Goal: Information Seeking & Learning: Learn about a topic

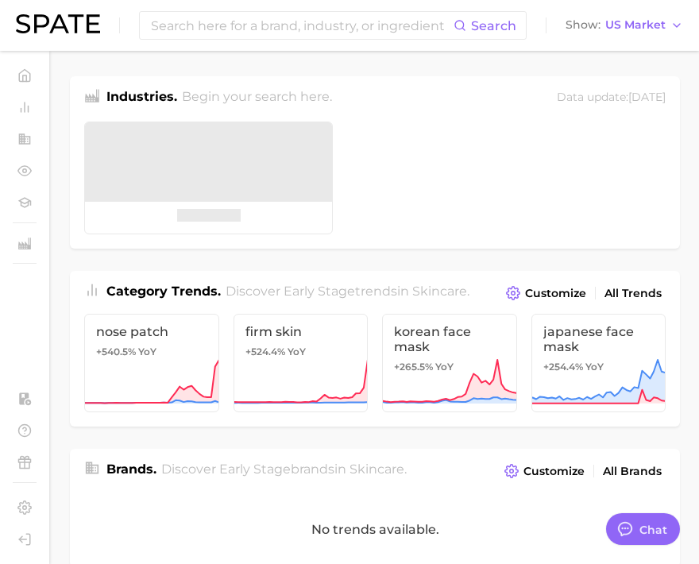
type textarea "x"
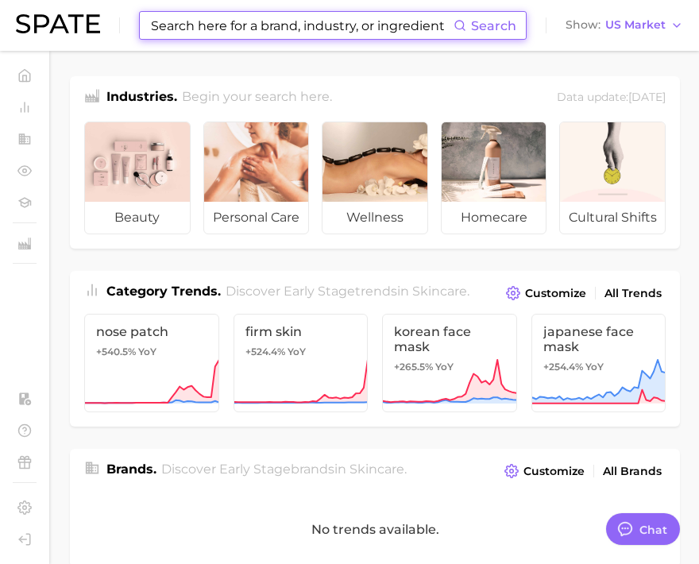
click at [270, 33] on input at bounding box center [301, 25] width 304 height 27
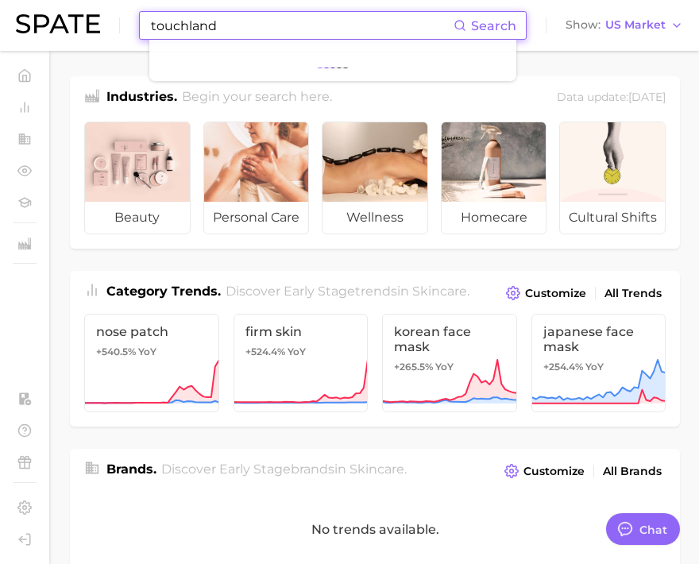
type input "touchland"
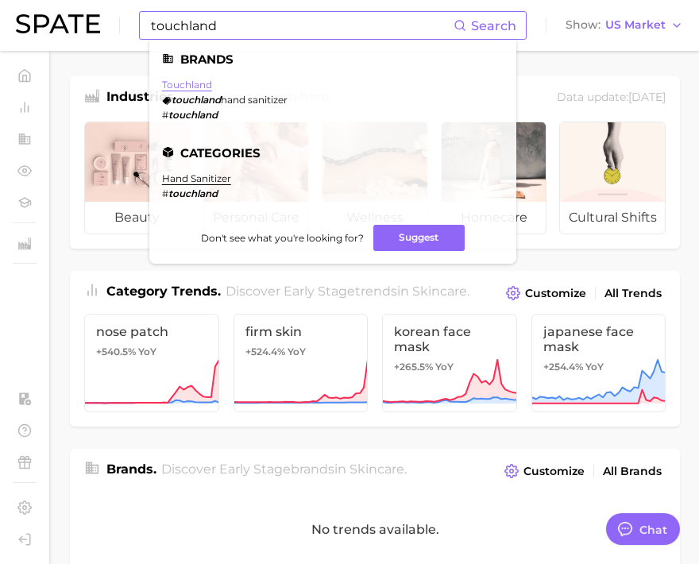
click at [201, 81] on link "touchland" at bounding box center [187, 85] width 50 height 12
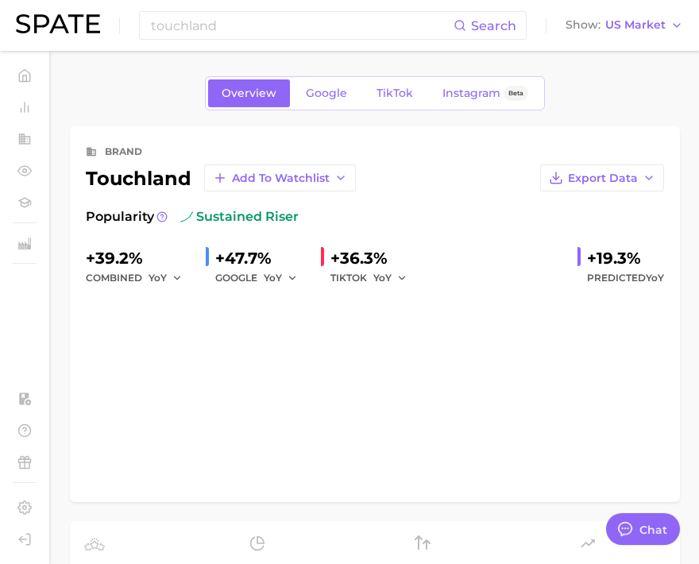
type textarea "x"
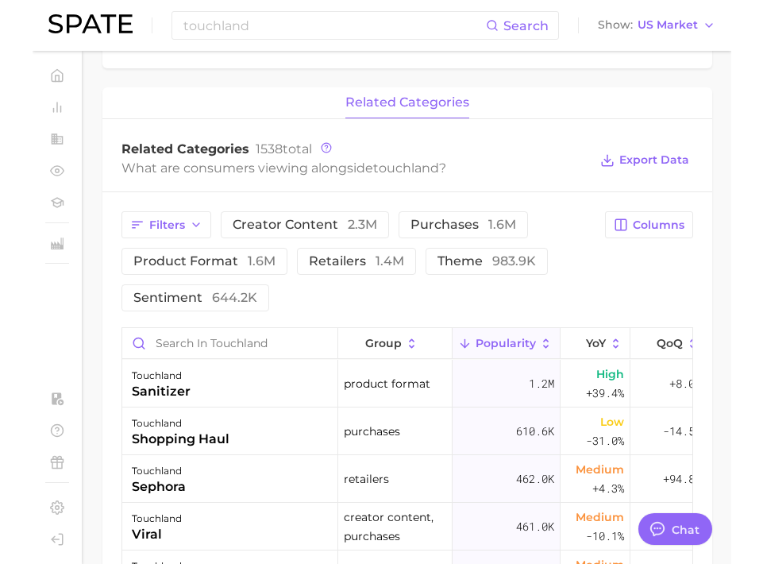
scroll to position [638, 0]
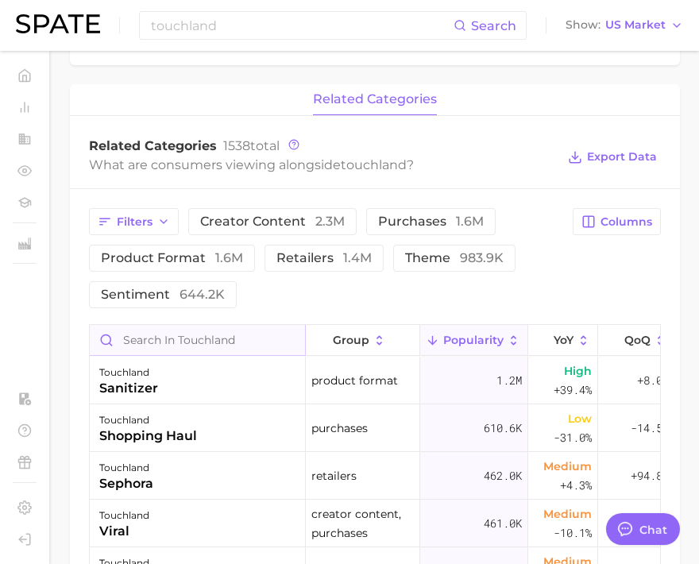
click at [221, 342] on input "Search in touchland" at bounding box center [197, 340] width 215 height 30
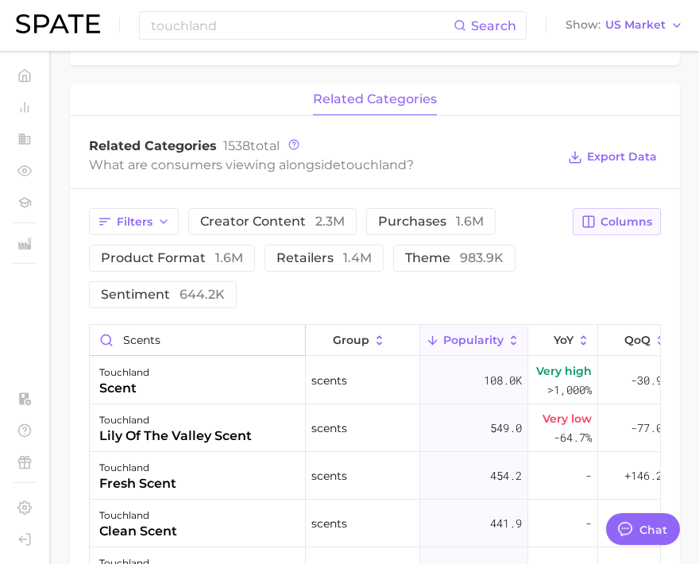
type input "scents"
click at [592, 229] on icon "button" at bounding box center [588, 221] width 14 height 14
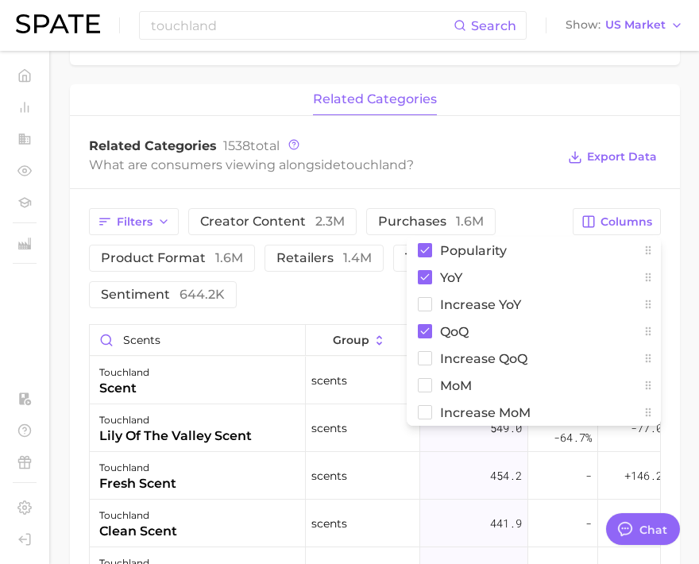
click at [537, 189] on div "Related Categories 1538 total What are consumers viewing alongside touchland ? …" at bounding box center [375, 157] width 610 height 64
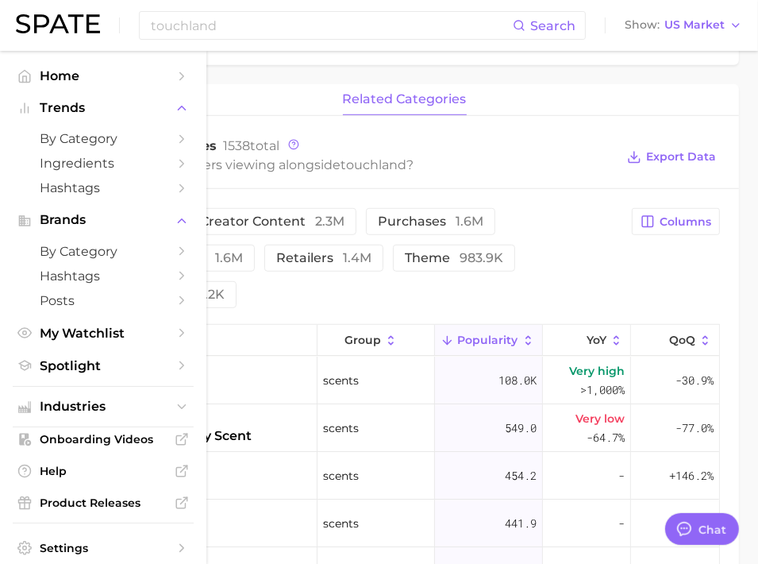
type textarea "x"
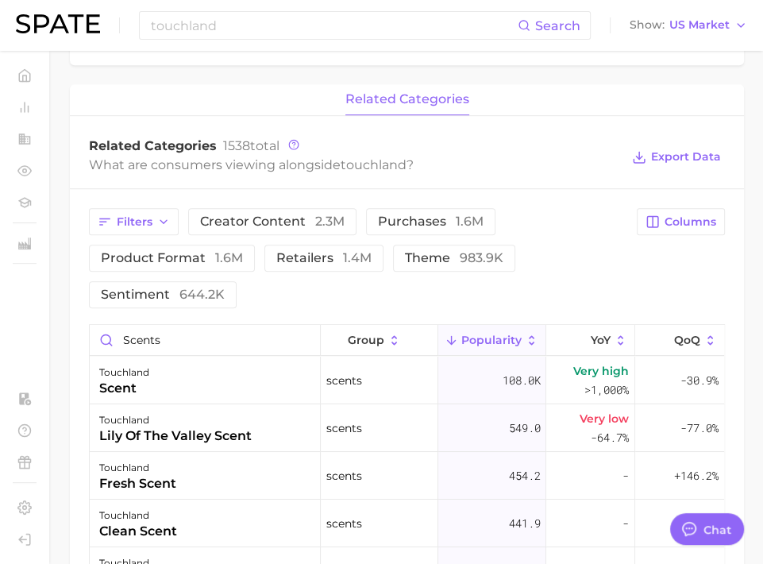
click at [481, 336] on span "Popularity" at bounding box center [491, 339] width 60 height 13
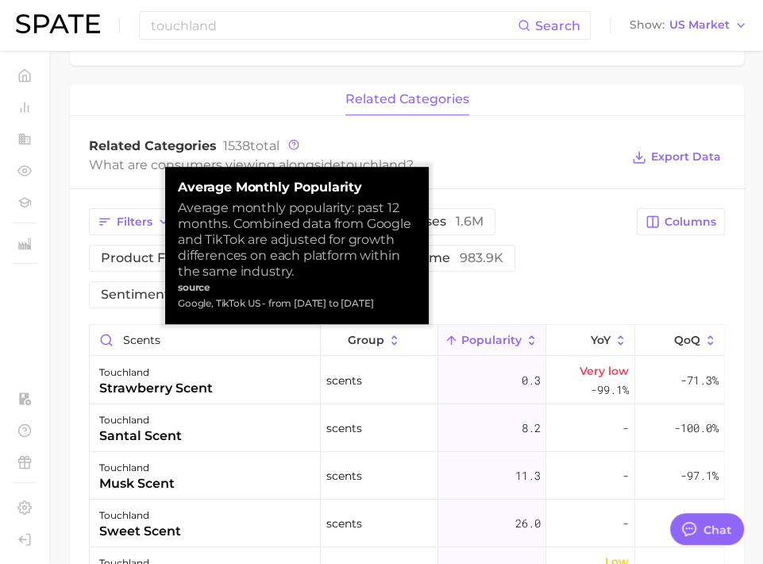
click at [481, 336] on span "Popularity" at bounding box center [491, 339] width 60 height 13
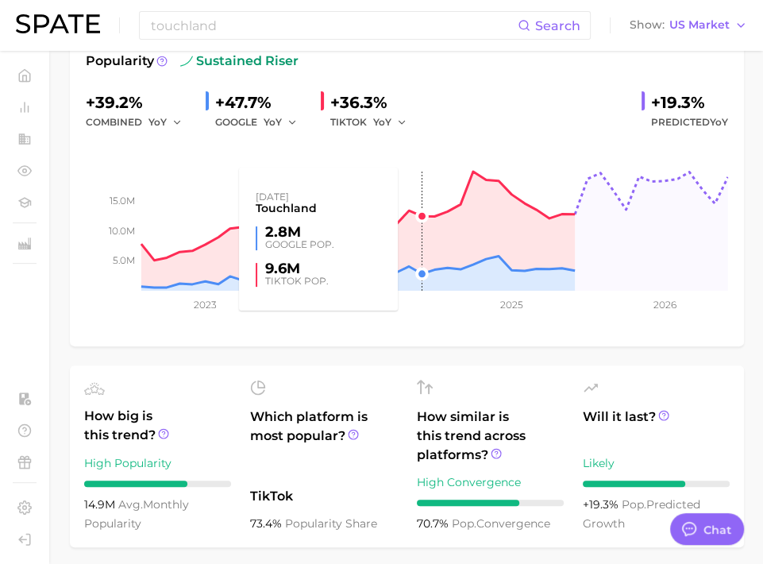
scroll to position [0, 0]
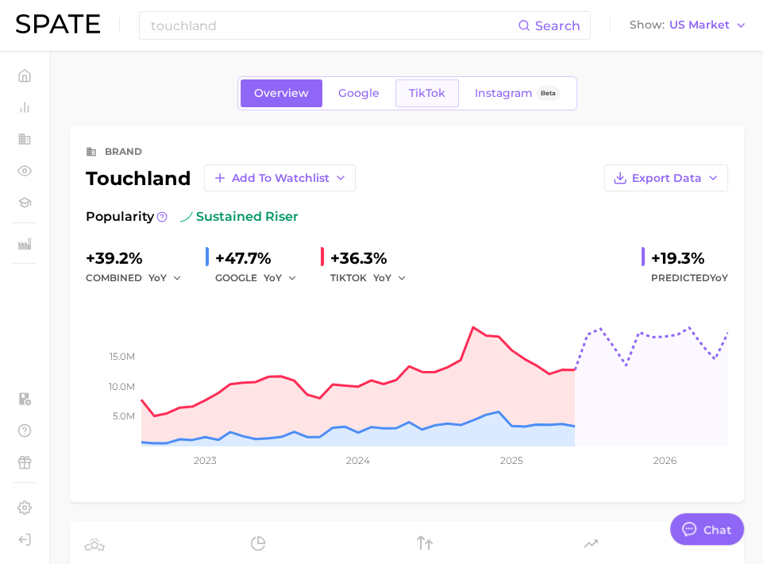
click at [434, 98] on span "TikTok" at bounding box center [427, 93] width 37 height 13
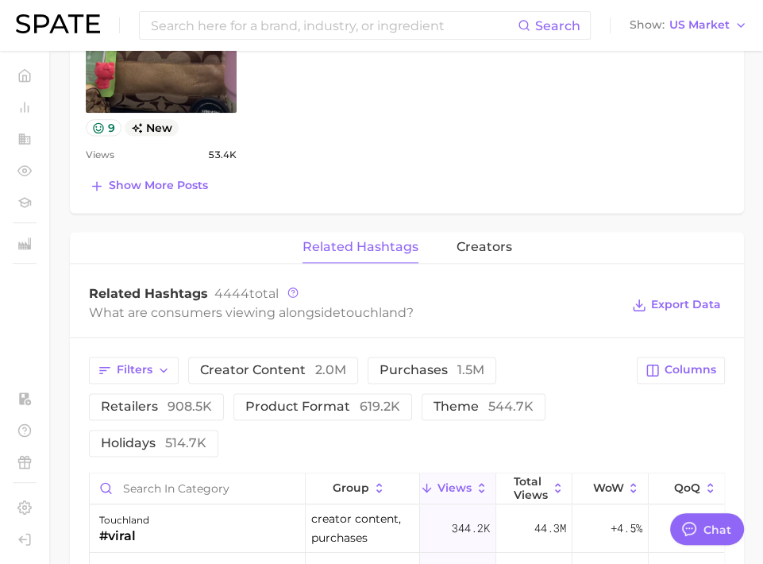
scroll to position [1315, 0]
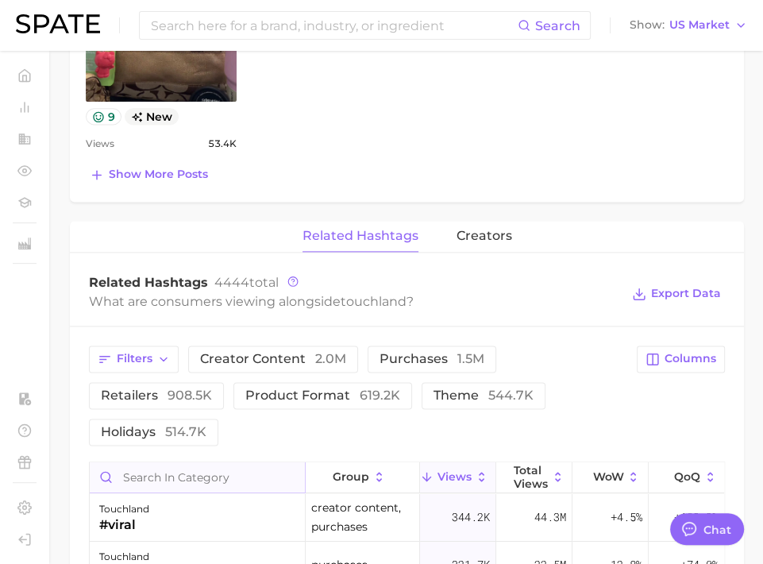
click at [195, 473] on input "Search in category" at bounding box center [197, 477] width 215 height 30
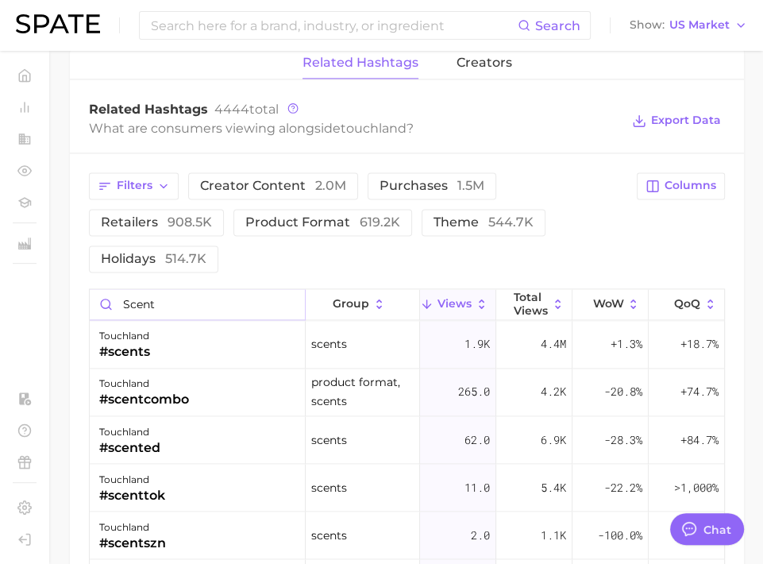
scroll to position [1524, 0]
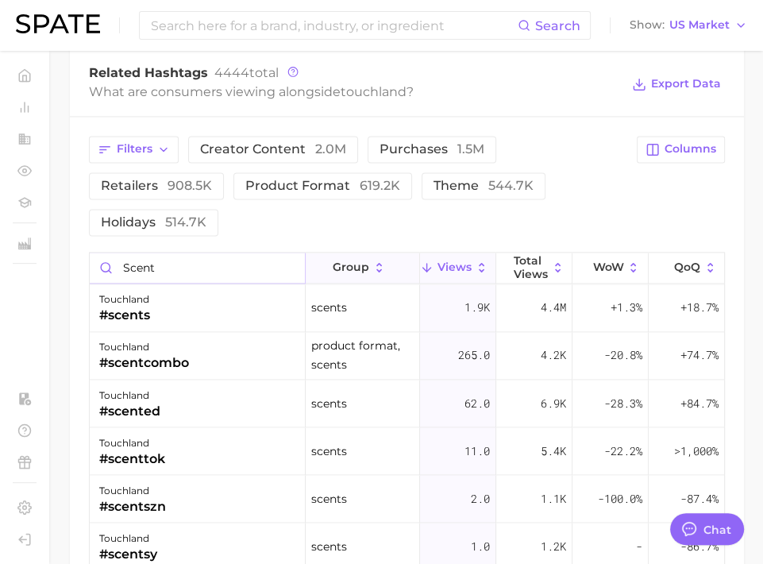
type input "scent"
click at [345, 252] on button "group" at bounding box center [363, 267] width 114 height 31
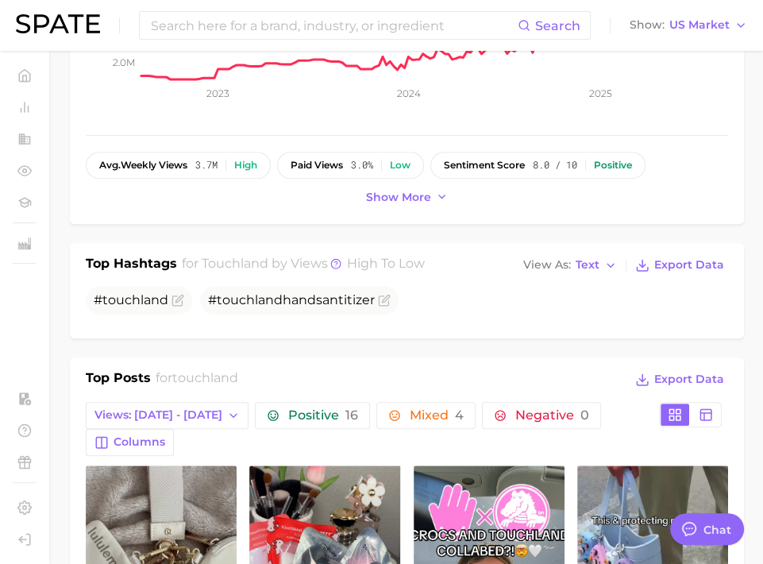
scroll to position [0, 0]
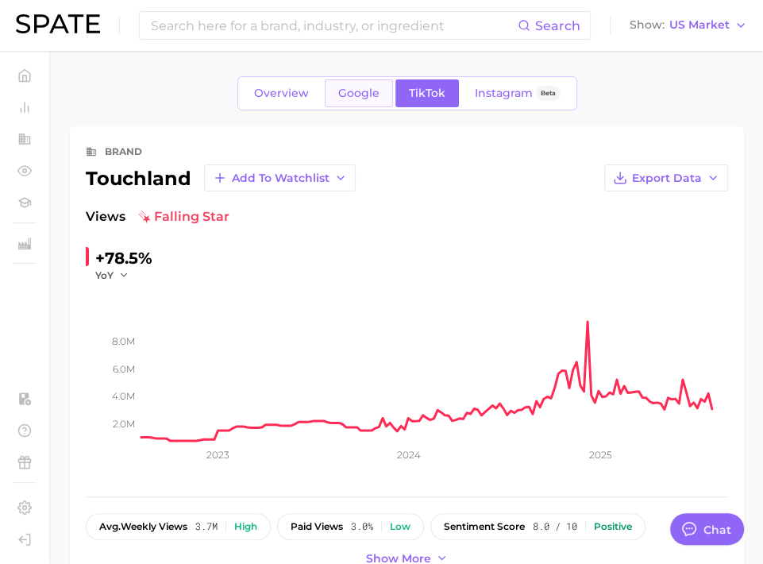
click at [350, 102] on link "Google" at bounding box center [359, 93] width 68 height 28
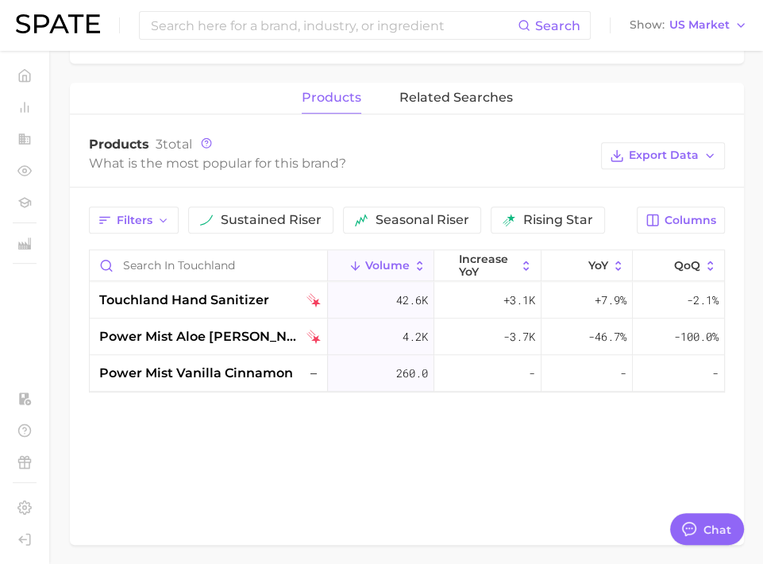
scroll to position [703, 0]
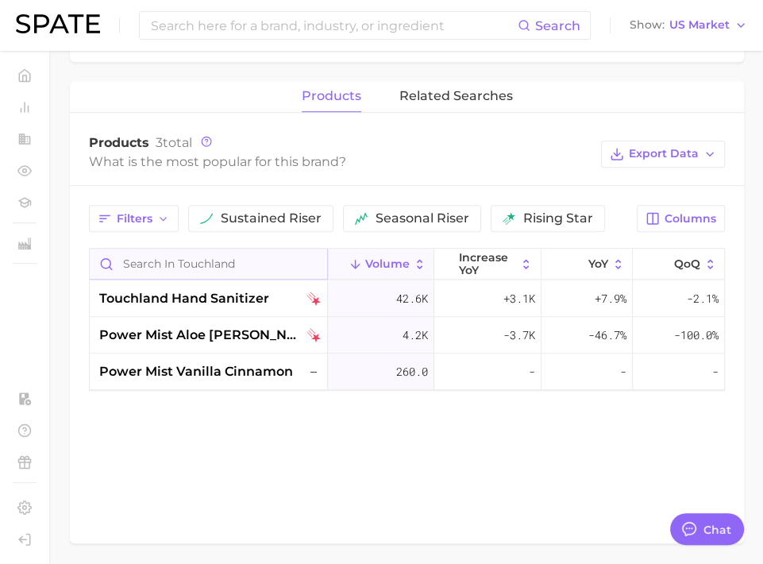
click at [267, 262] on input "Search in touchland" at bounding box center [208, 264] width 237 height 30
click at [245, 292] on span "touchland hand sanitizer" at bounding box center [184, 298] width 170 height 19
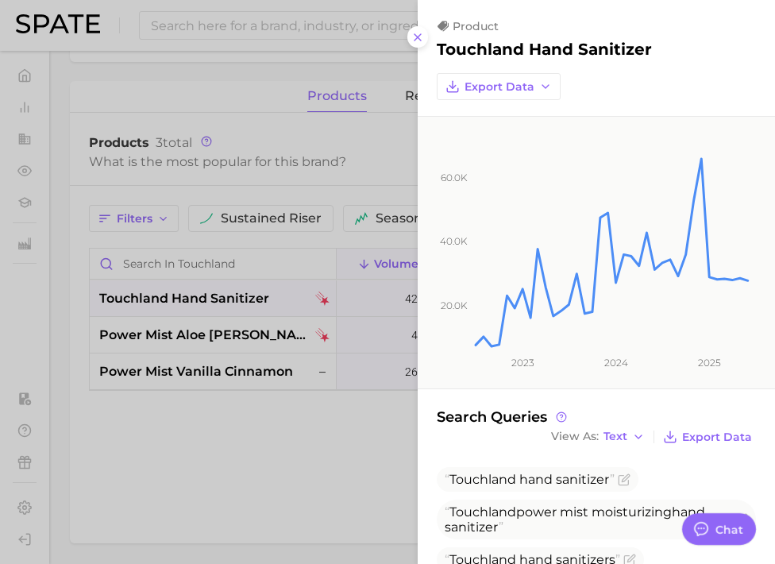
click at [245, 292] on div at bounding box center [387, 282] width 775 height 564
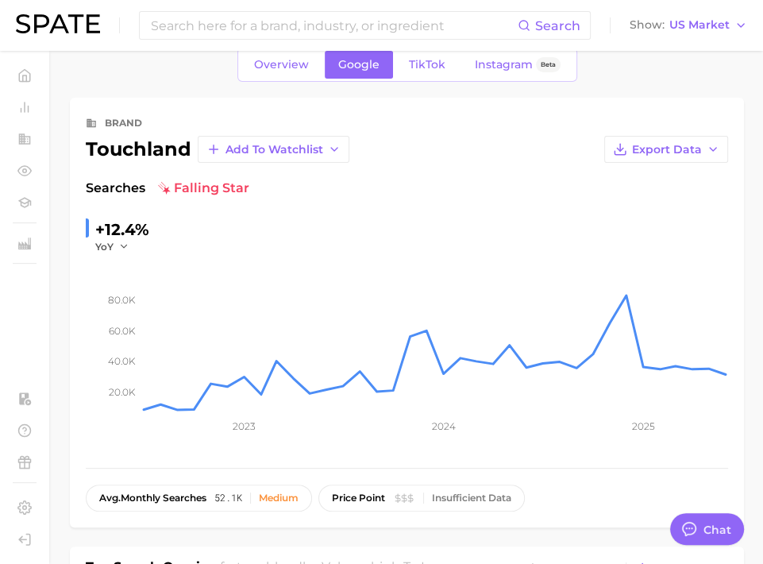
scroll to position [0, 0]
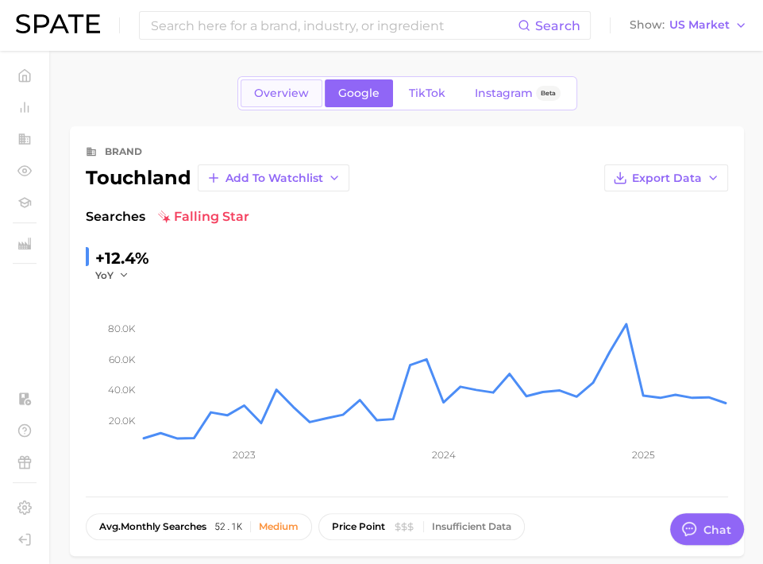
click at [287, 92] on span "Overview" at bounding box center [281, 93] width 55 height 13
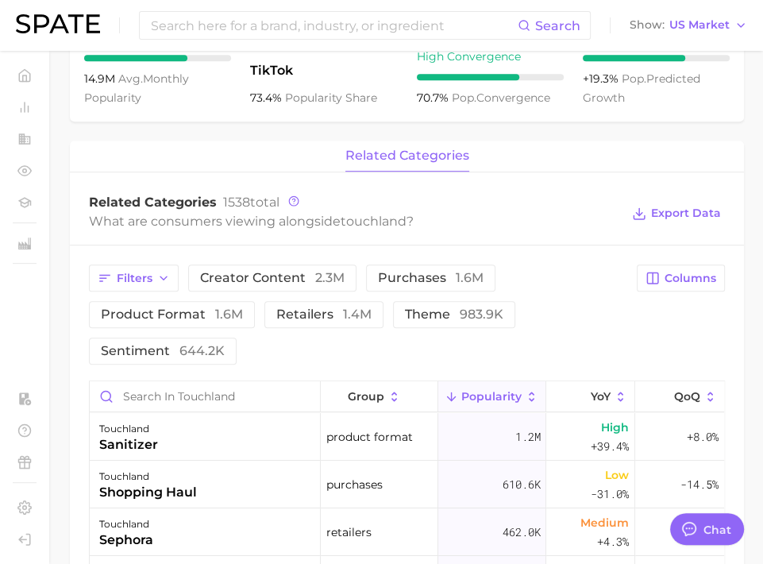
scroll to position [727, 0]
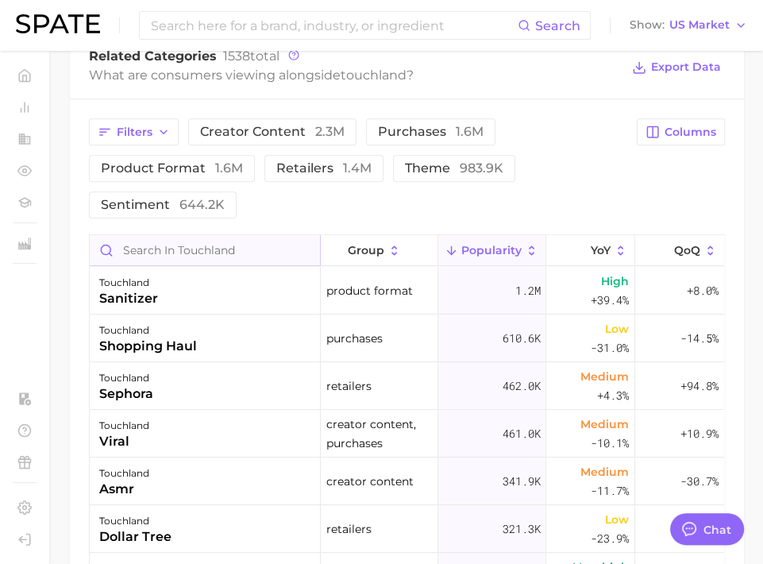
click at [214, 237] on input "Search in touchland" at bounding box center [205, 250] width 230 height 30
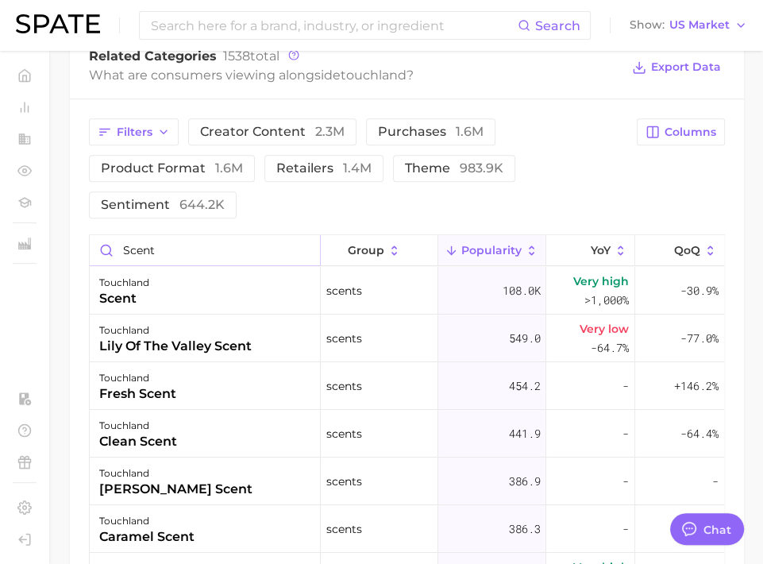
type input "scent"
click at [540, 202] on div "Filters creator content 2.3m purchases 1.6m product format 1.6m retailers 1.4m …" at bounding box center [358, 168] width 538 height 100
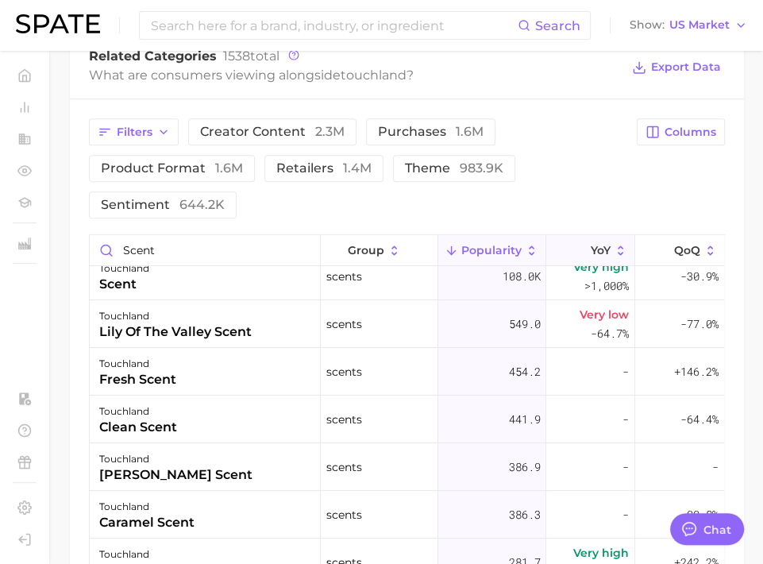
click at [574, 245] on icon at bounding box center [581, 251] width 14 height 14
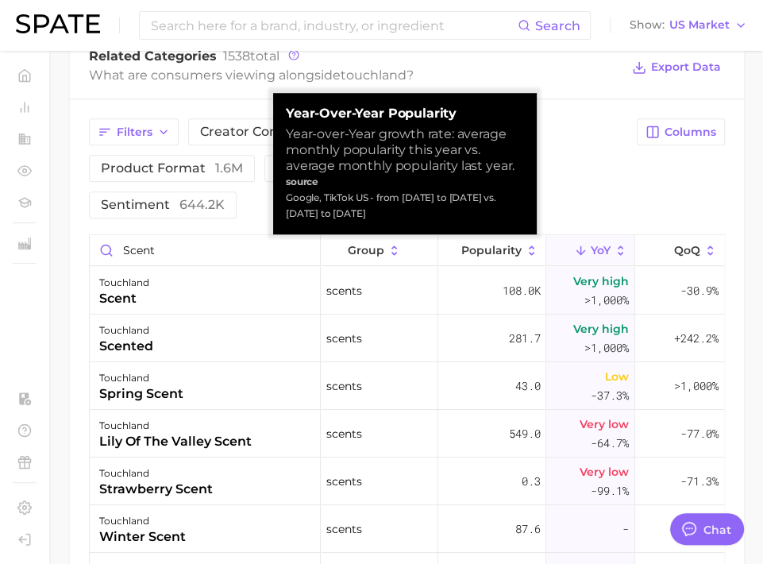
scroll to position [0, 0]
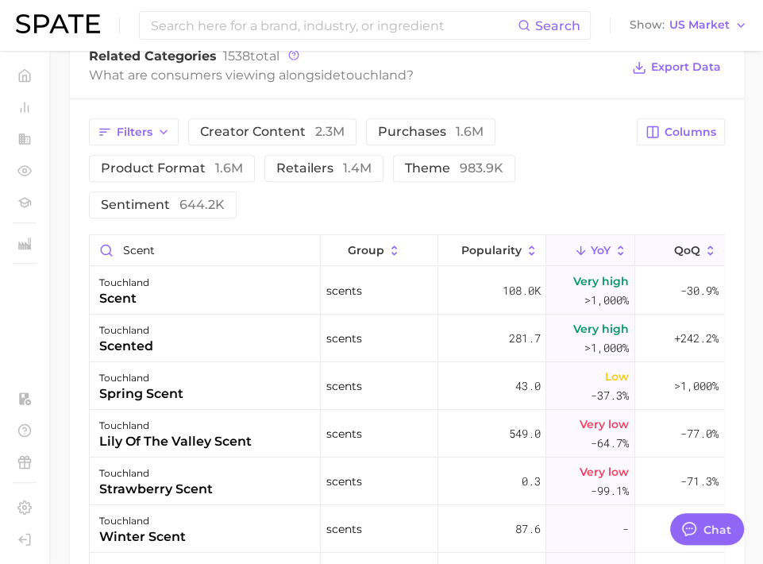
click at [674, 255] on span "QoQ" at bounding box center [687, 250] width 26 height 13
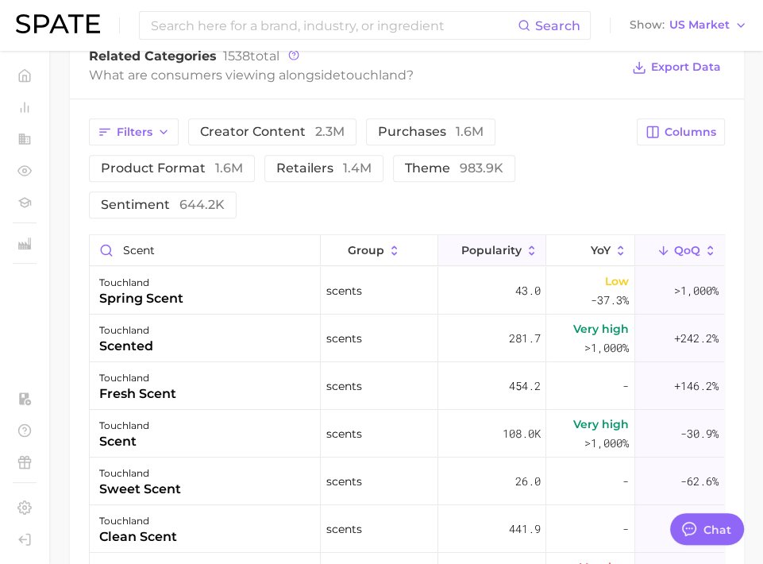
click at [461, 237] on button "Popularity" at bounding box center [492, 250] width 108 height 31
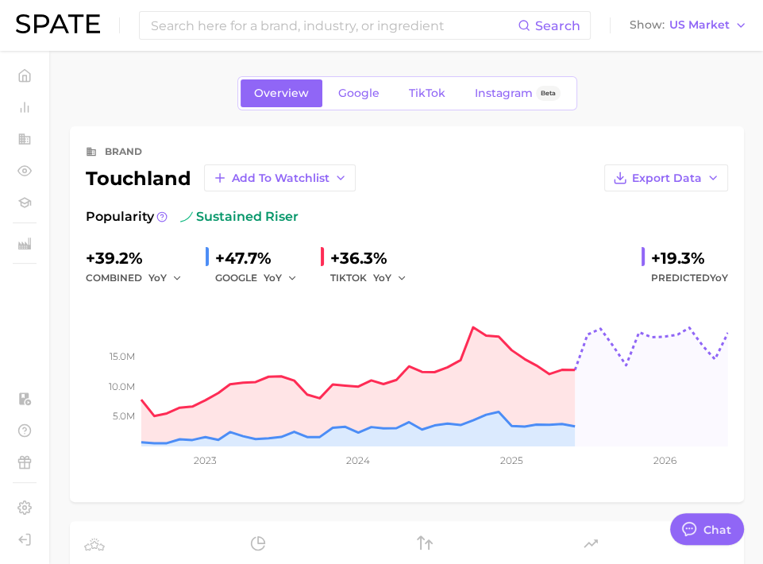
click at [147, 102] on div "Overview Google TikTok Instagram Beta" at bounding box center [407, 93] width 674 height 34
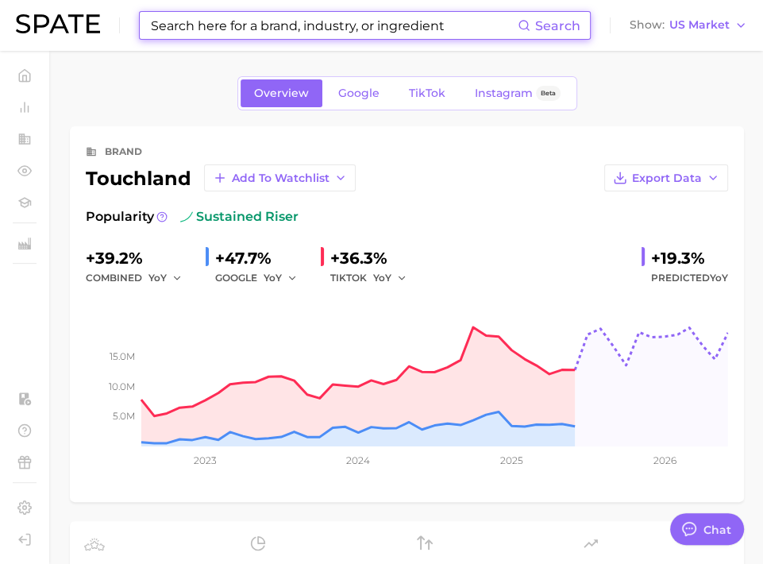
click at [191, 20] on input at bounding box center [333, 25] width 368 height 27
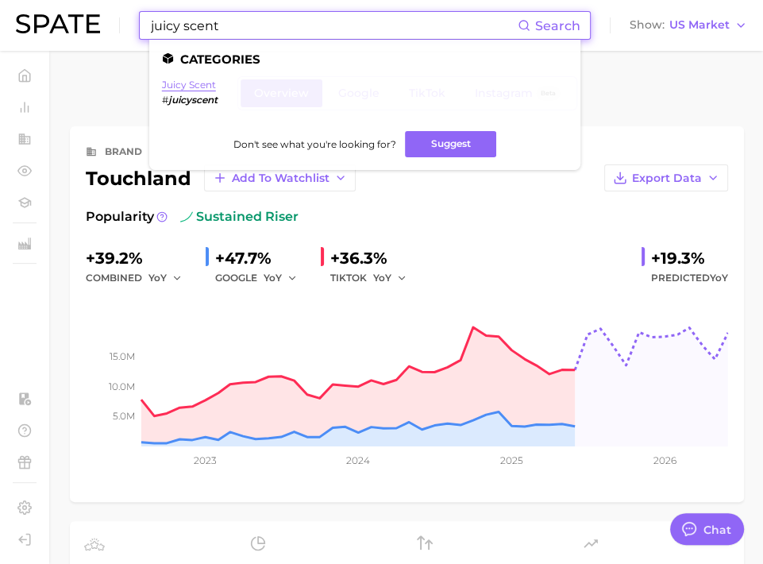
type input "juicy scent"
click at [198, 83] on link "juicy scent" at bounding box center [189, 85] width 54 height 12
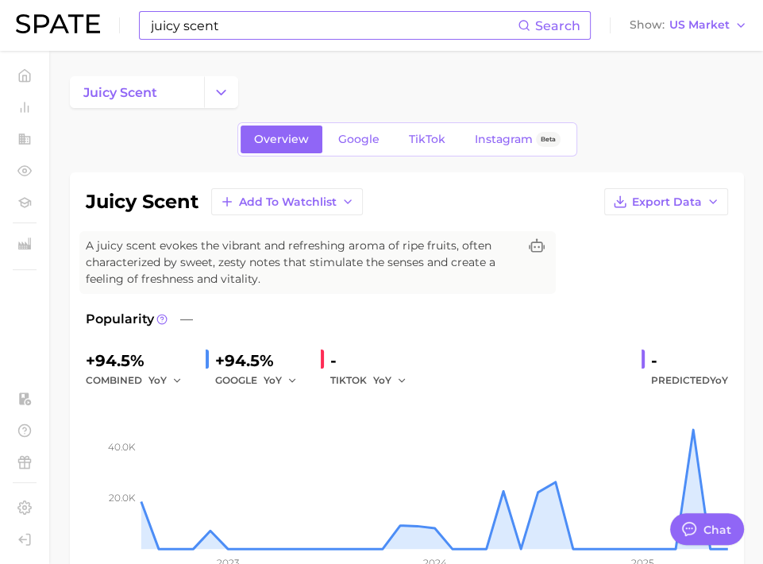
drag, startPoint x: 384, startPoint y: 360, endPoint x: 225, endPoint y: 22, distance: 372.9
click at [225, 22] on input "juicy scent" at bounding box center [333, 25] width 368 height 27
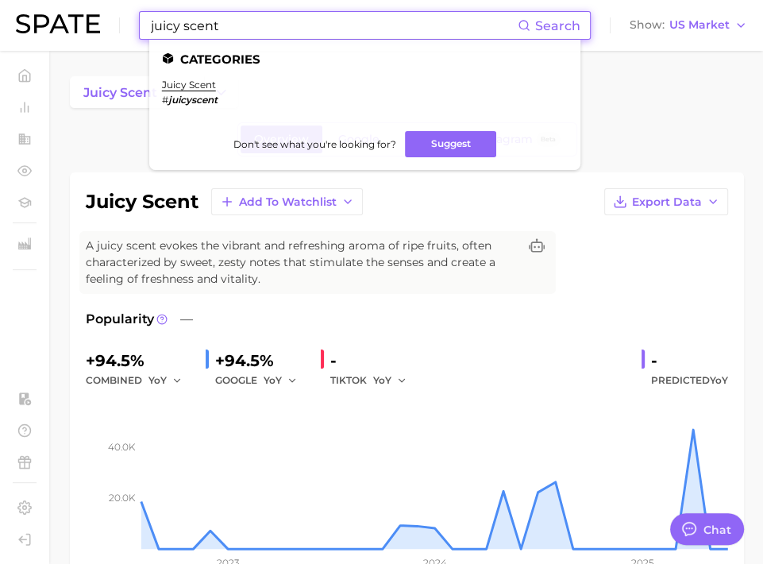
drag, startPoint x: 225, startPoint y: 22, endPoint x: 137, endPoint y: 22, distance: 88.9
click at [137, 22] on div "juicy scent Search Categories juicy scent # juicyscent Don't see what you're lo…" at bounding box center [381, 25] width 731 height 51
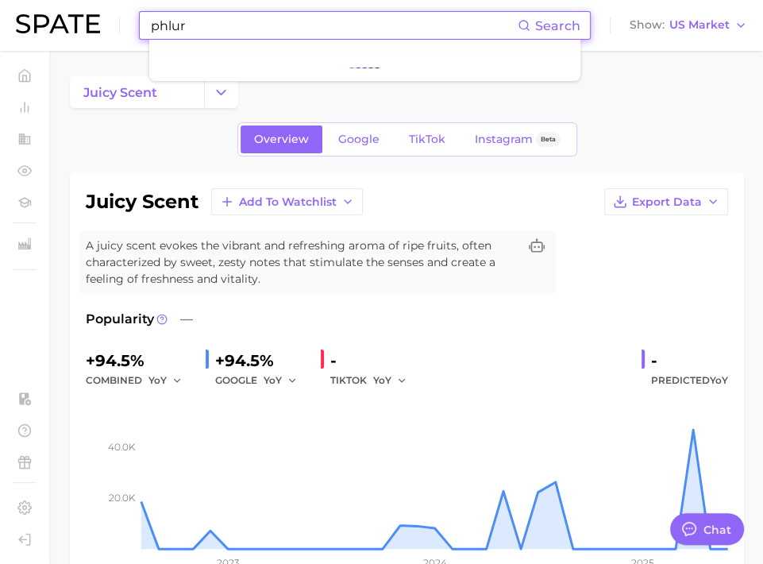
type input "phlur"
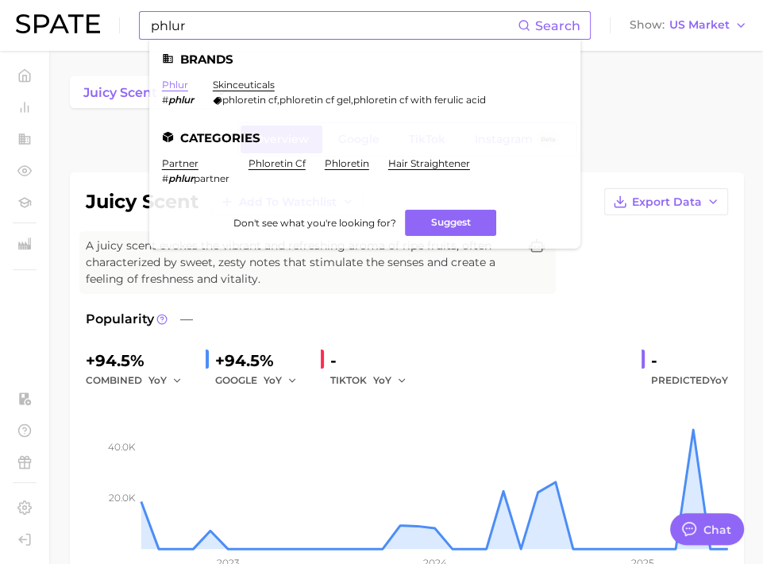
click at [183, 85] on link "phlur" at bounding box center [175, 85] width 26 height 12
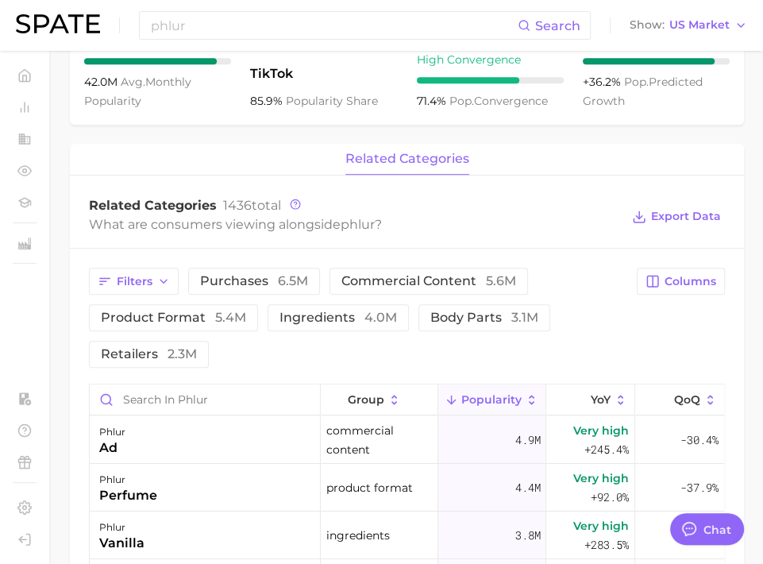
scroll to position [581, 0]
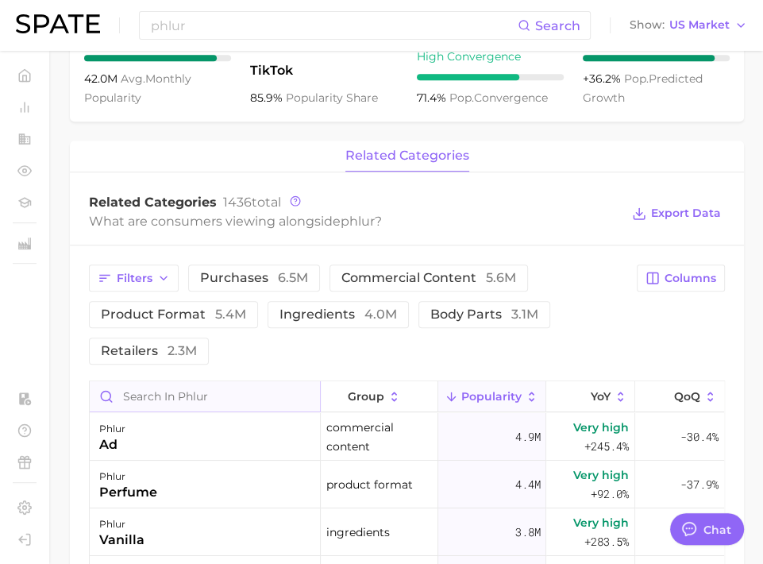
click at [237, 404] on input "Search in phlur" at bounding box center [205, 396] width 230 height 30
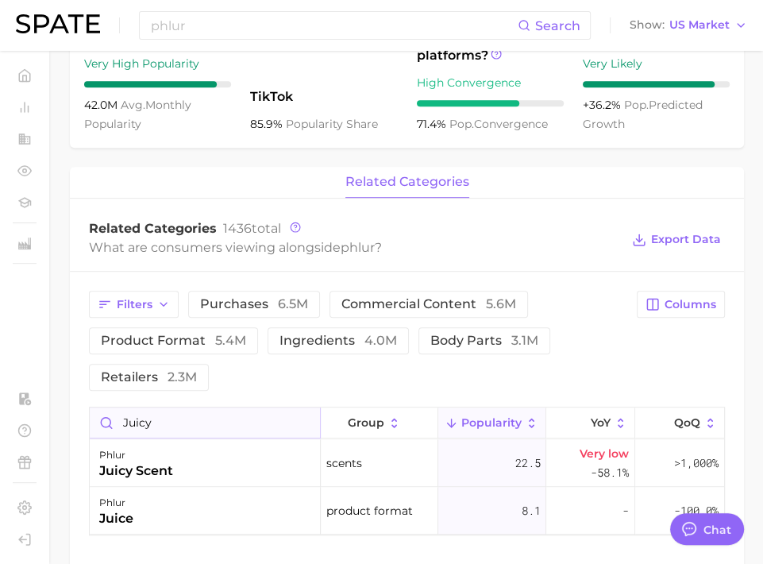
scroll to position [553, 0]
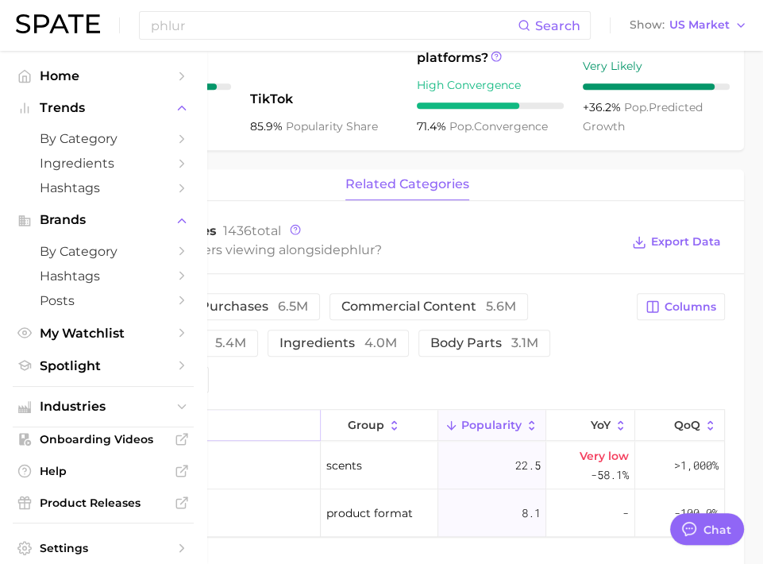
type input "juicy"
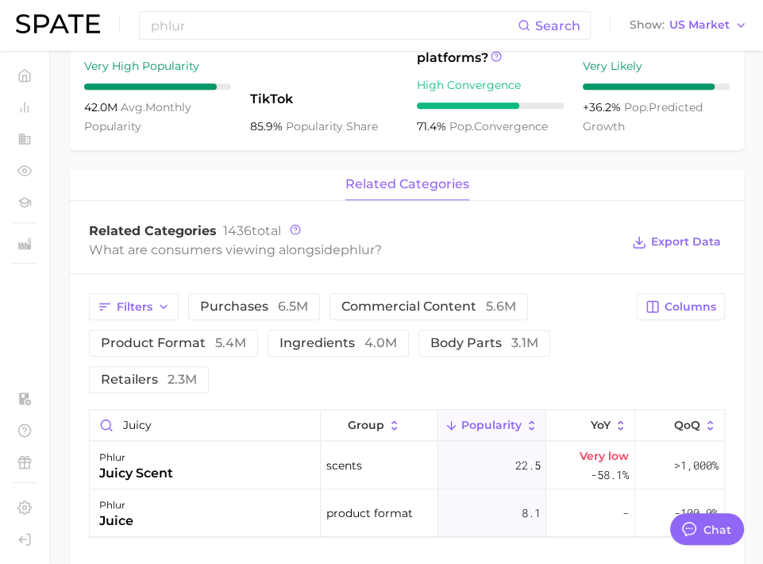
click at [225, 169] on div "related categories" at bounding box center [407, 185] width 674 height 32
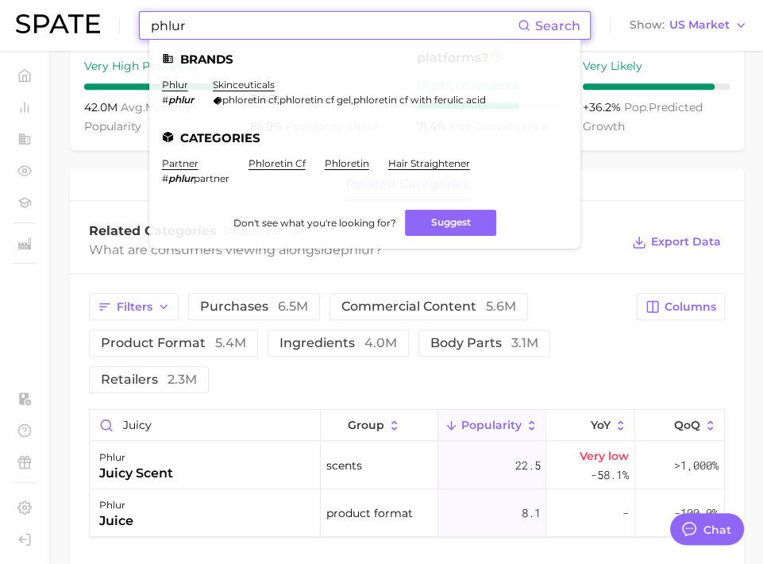
drag, startPoint x: 200, startPoint y: 21, endPoint x: 153, endPoint y: 21, distance: 46.9
click at [153, 21] on input "phlur" at bounding box center [333, 25] width 368 height 27
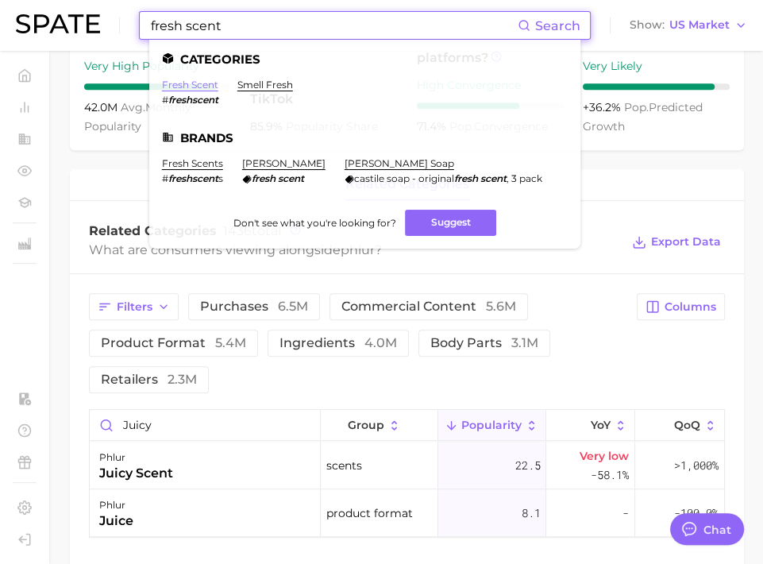
type input "fresh scent"
click at [190, 84] on link "fresh scent" at bounding box center [190, 85] width 56 height 12
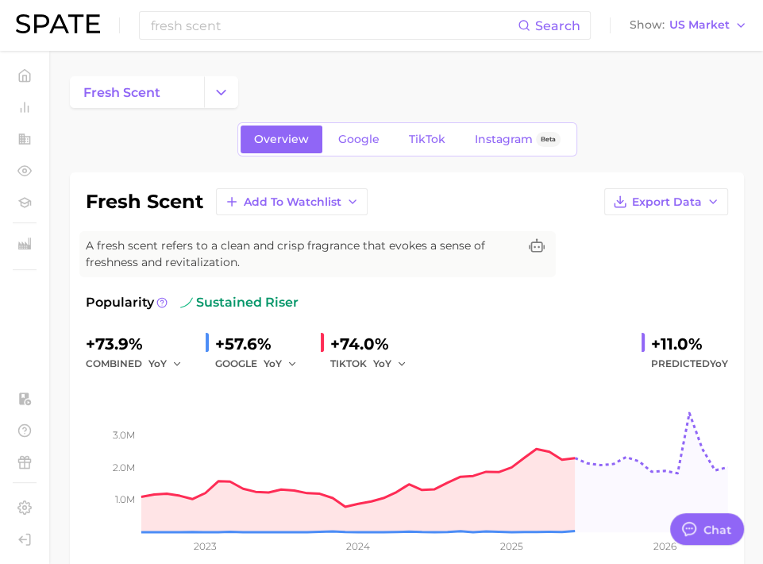
click at [356, 91] on div "fresh scent" at bounding box center [407, 92] width 674 height 32
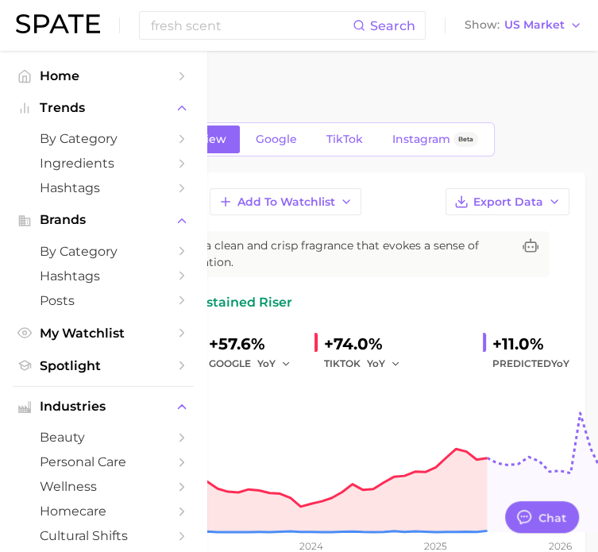
type textarea "x"
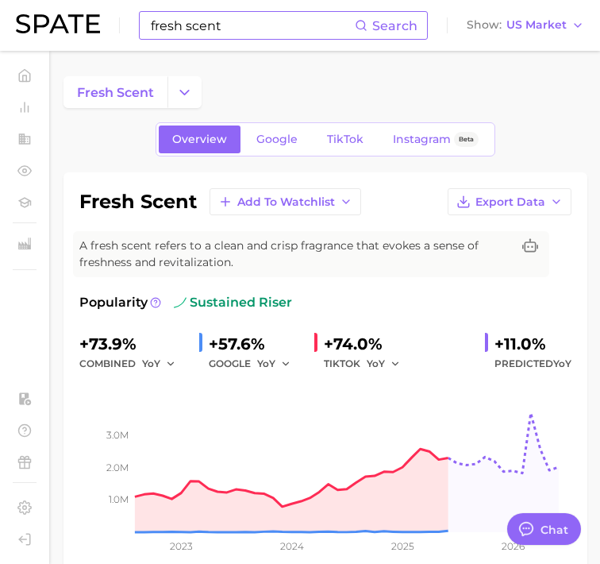
click at [171, 33] on input "fresh scent" at bounding box center [252, 25] width 206 height 27
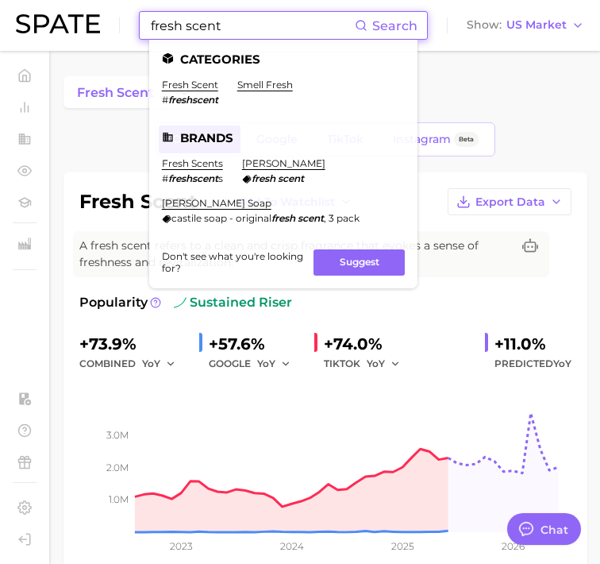
drag, startPoint x: 184, startPoint y: 29, endPoint x: 141, endPoint y: 33, distance: 43.0
click at [141, 33] on div "fresh scent Search Categories fresh scent # freshscent smell fresh Brands fresh…" at bounding box center [283, 25] width 289 height 29
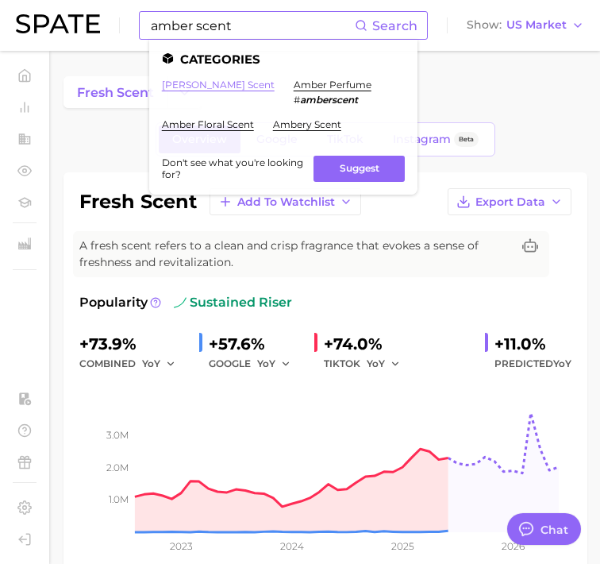
click at [214, 84] on link "[PERSON_NAME] scent" at bounding box center [218, 85] width 113 height 12
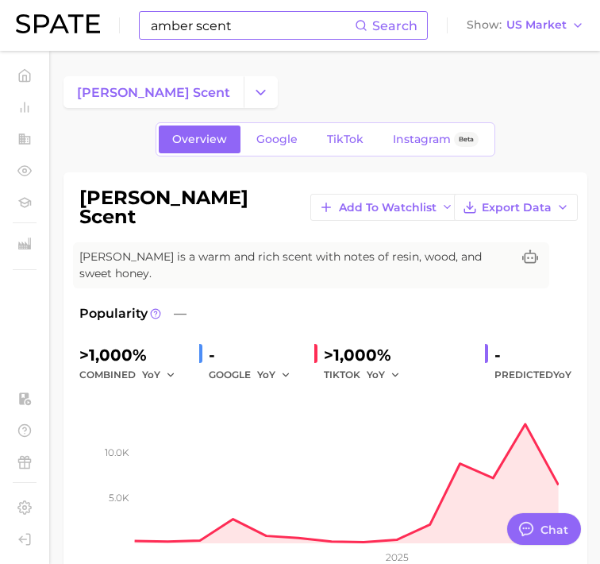
click at [240, 20] on input "amber scent" at bounding box center [252, 25] width 206 height 27
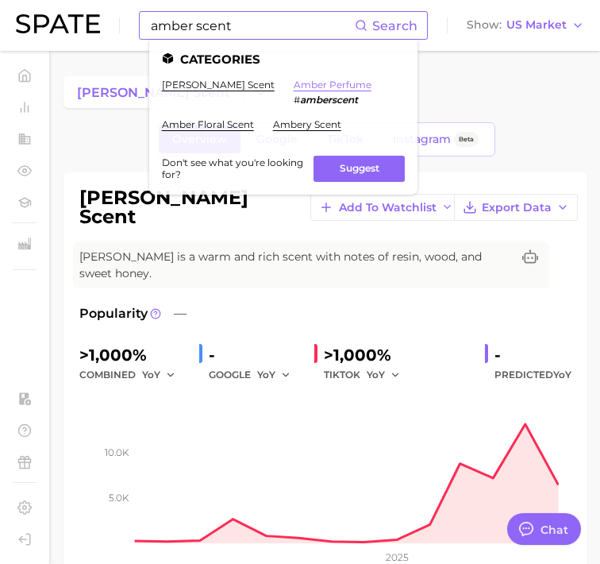
click at [294, 83] on link "amber perfume" at bounding box center [333, 85] width 78 height 12
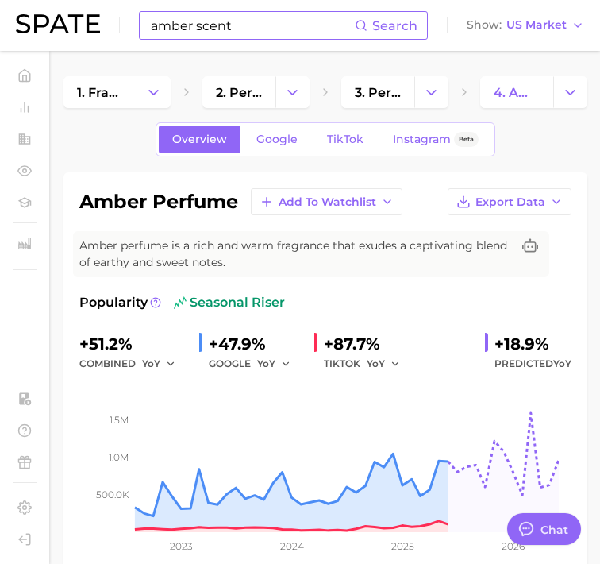
click at [233, 30] on input "amber scent" at bounding box center [252, 25] width 206 height 27
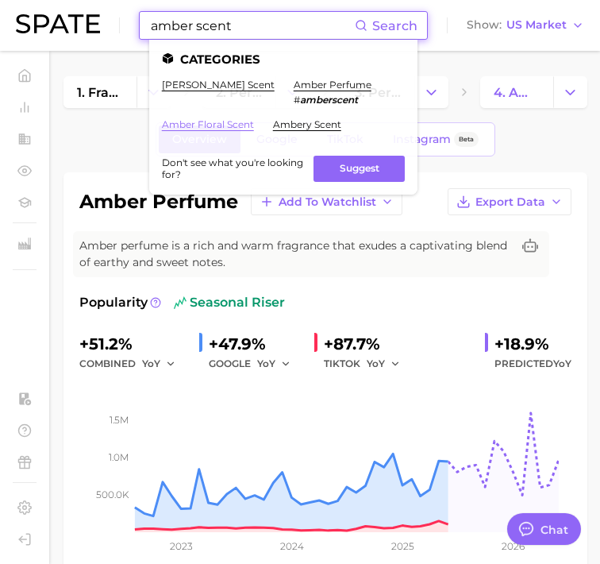
click at [191, 125] on link "amber floral scent" at bounding box center [208, 124] width 92 height 12
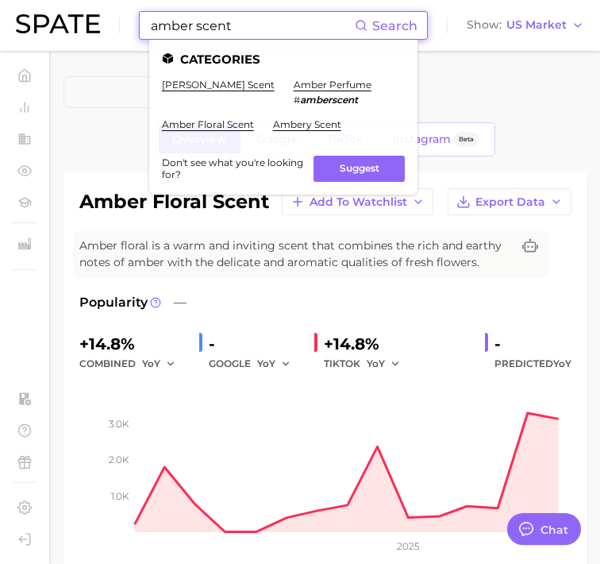
click at [229, 29] on input "amber scent" at bounding box center [252, 25] width 206 height 27
drag, startPoint x: 229, startPoint y: 29, endPoint x: 146, endPoint y: 20, distance: 83.1
click at [146, 20] on div "amber scent Search Categories [PERSON_NAME] scent [PERSON_NAME] perfume # amber…" at bounding box center [283, 25] width 289 height 29
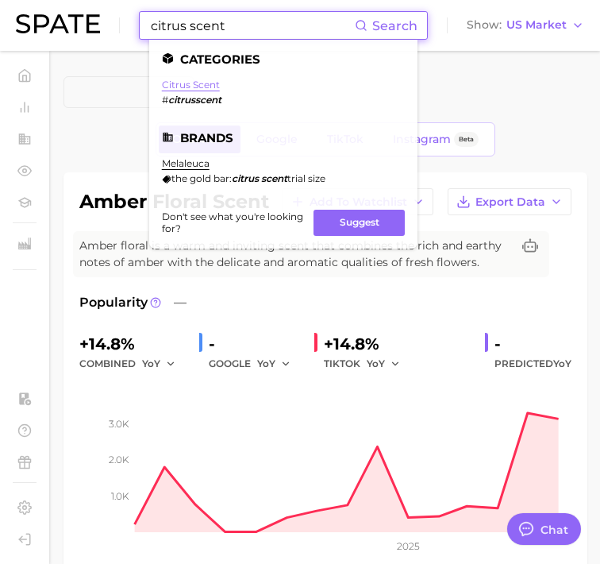
type input "citrus scent"
click at [189, 80] on link "citrus scent" at bounding box center [191, 85] width 58 height 12
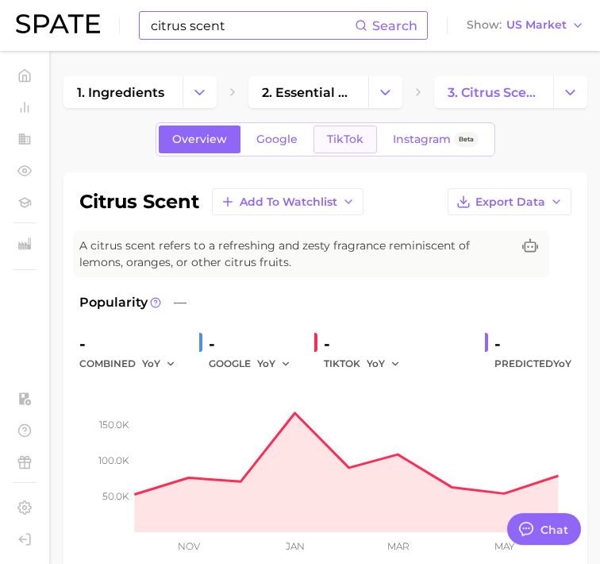
click at [361, 133] on span "TikTok" at bounding box center [345, 139] width 37 height 13
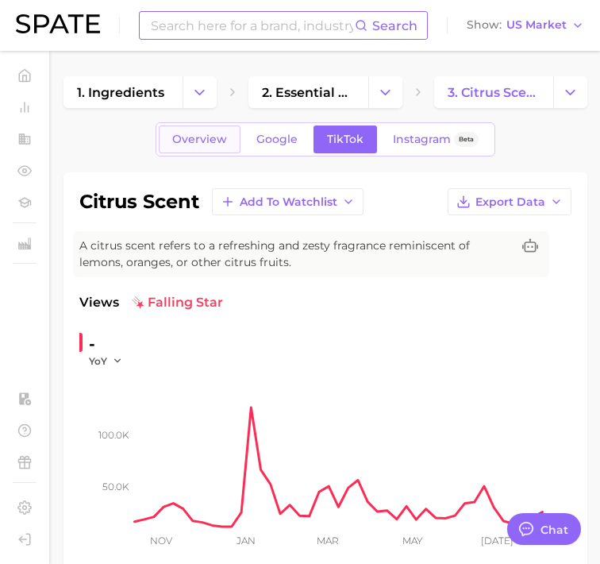
click at [195, 136] on span "Overview" at bounding box center [199, 139] width 55 height 13
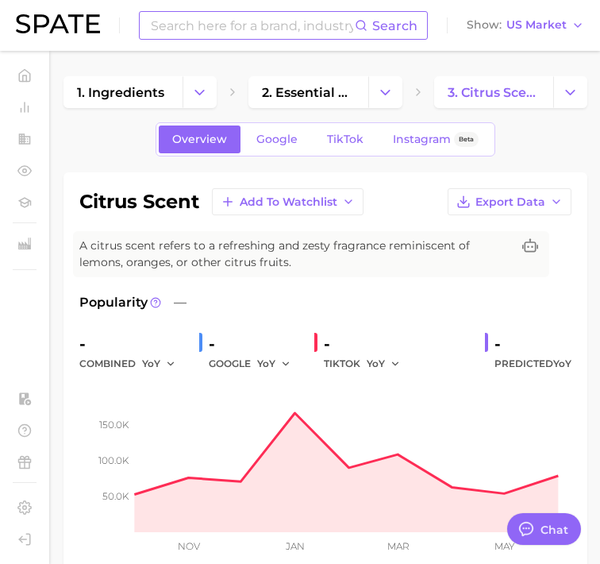
click at [247, 33] on input at bounding box center [252, 25] width 206 height 27
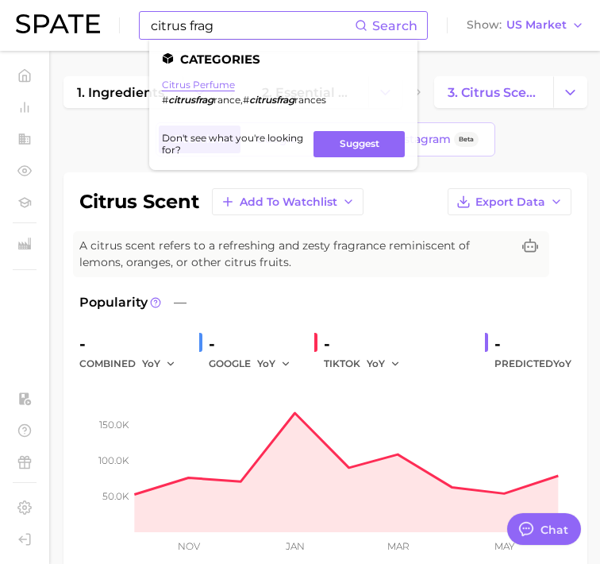
click at [208, 86] on link "citrus perfume" at bounding box center [198, 85] width 73 height 12
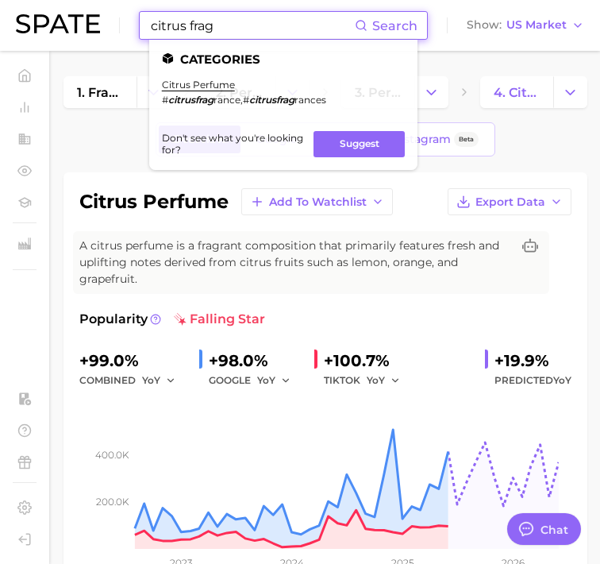
drag, startPoint x: 220, startPoint y: 30, endPoint x: 190, endPoint y: 26, distance: 30.4
click at [190, 26] on input "citrus frag" at bounding box center [252, 25] width 206 height 27
drag, startPoint x: 280, startPoint y: 20, endPoint x: 92, endPoint y: 23, distance: 188.2
drag, startPoint x: 92, startPoint y: 23, endPoint x: 289, endPoint y: 24, distance: 196.9
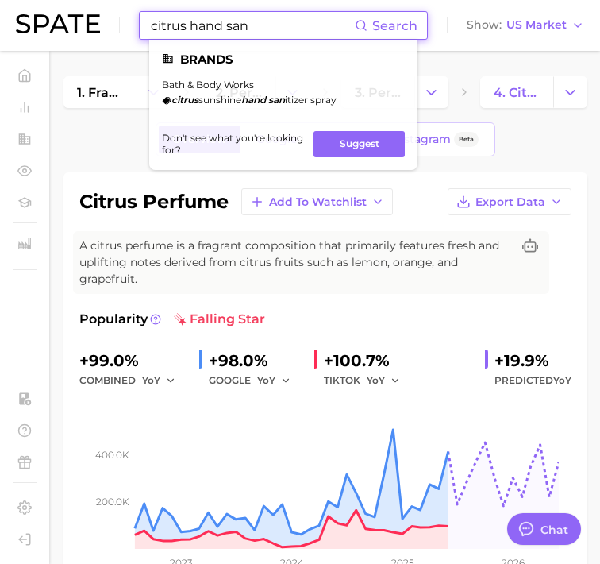
click at [289, 24] on input "citrus hand san" at bounding box center [252, 25] width 206 height 27
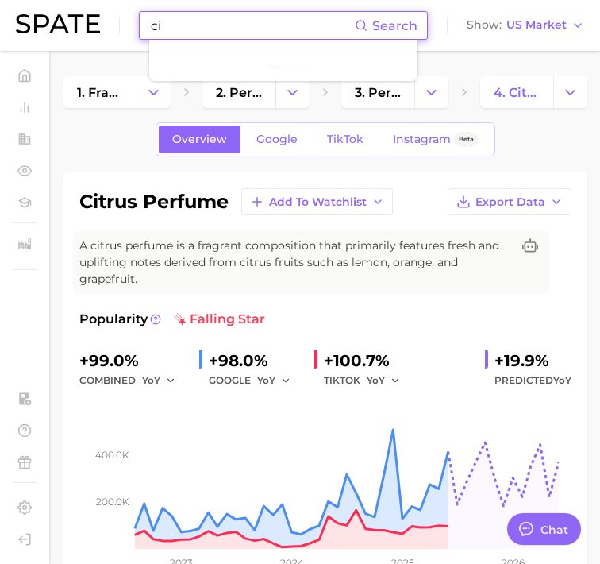
type input "c"
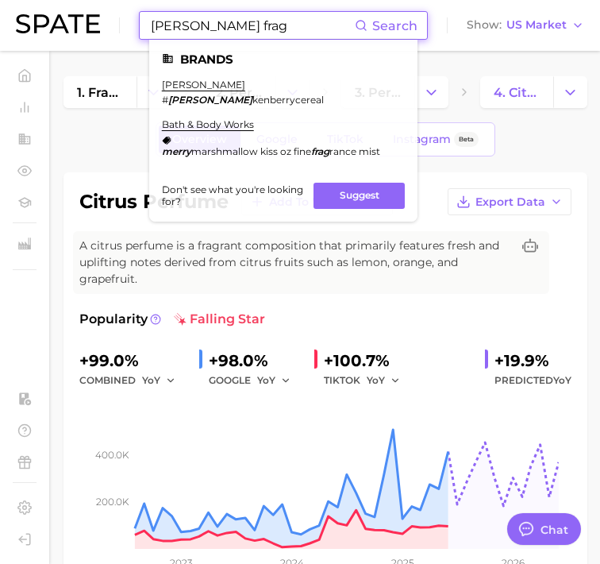
click at [269, 35] on input "[PERSON_NAME] frag" at bounding box center [252, 25] width 206 height 27
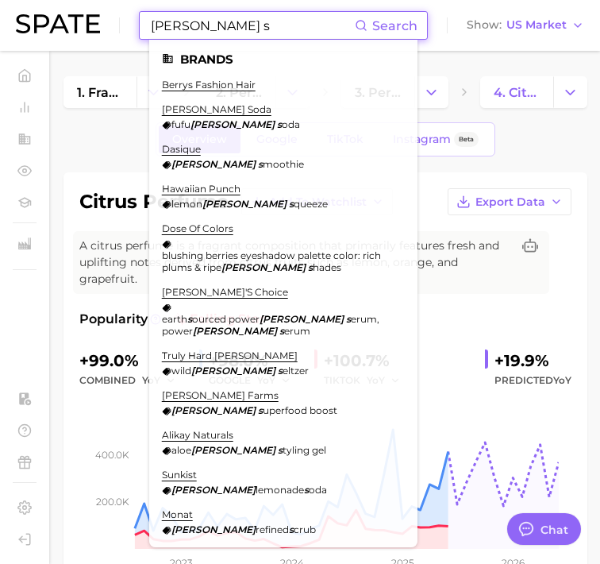
click at [251, 36] on input "[PERSON_NAME] s" at bounding box center [252, 25] width 206 height 27
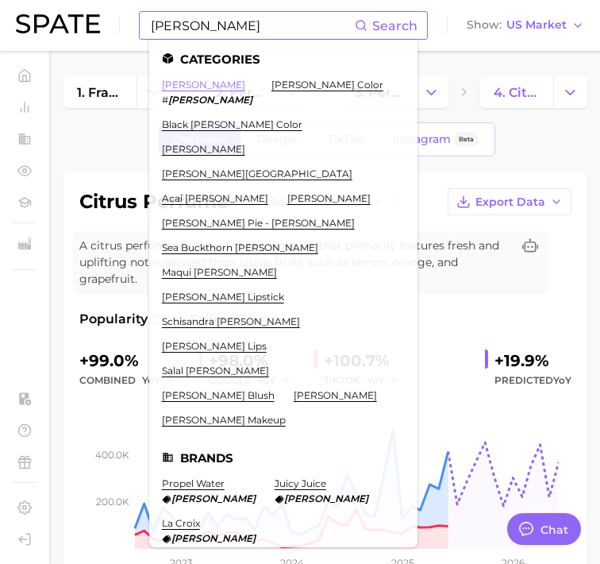
click at [176, 84] on link "[PERSON_NAME]" at bounding box center [203, 85] width 83 height 12
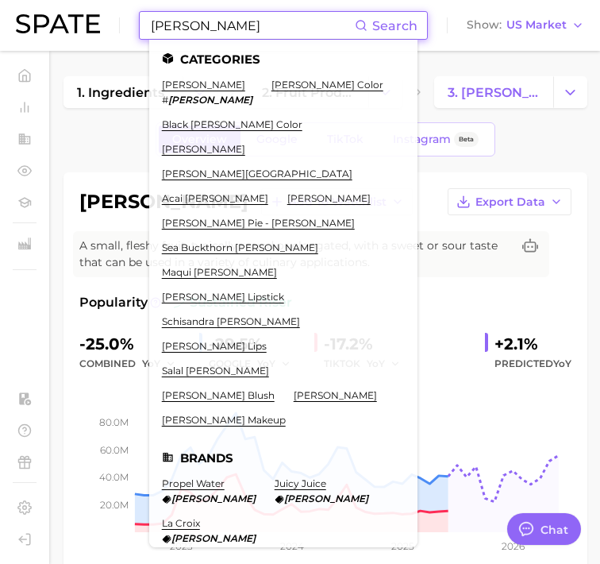
drag, startPoint x: 206, startPoint y: 36, endPoint x: 106, endPoint y: 10, distance: 103.2
click at [106, 10] on div "[PERSON_NAME] Search Categories [PERSON_NAME] # [PERSON_NAME] color black [PERS…" at bounding box center [300, 25] width 568 height 51
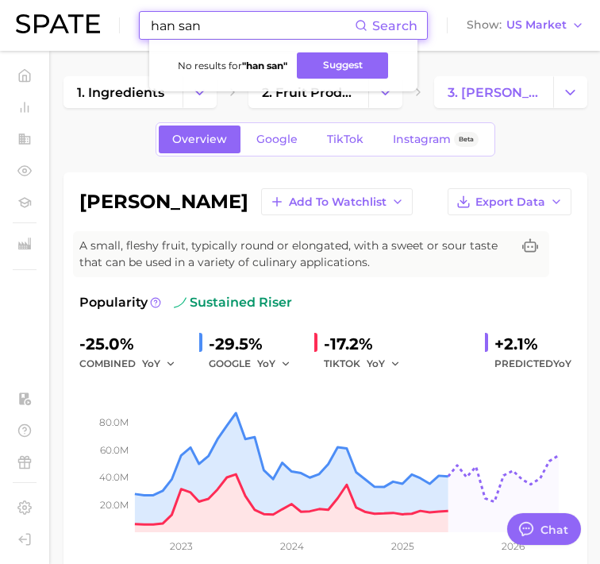
click at [171, 26] on input "han san" at bounding box center [252, 25] width 206 height 27
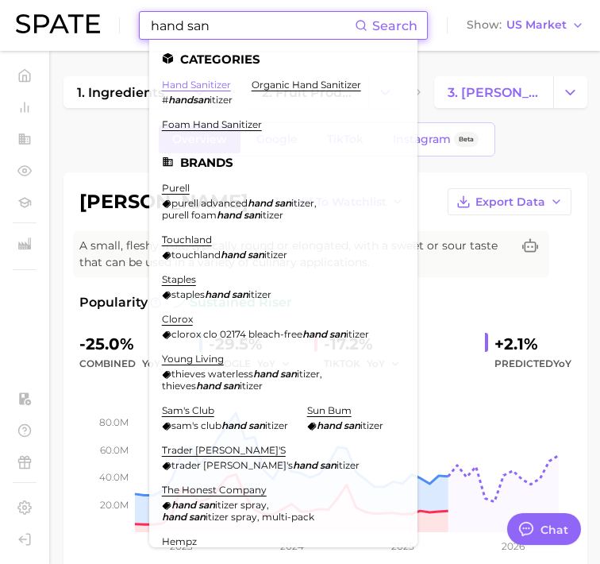
type input "hand san"
click at [191, 82] on link "hand sanitizer" at bounding box center [196, 85] width 69 height 12
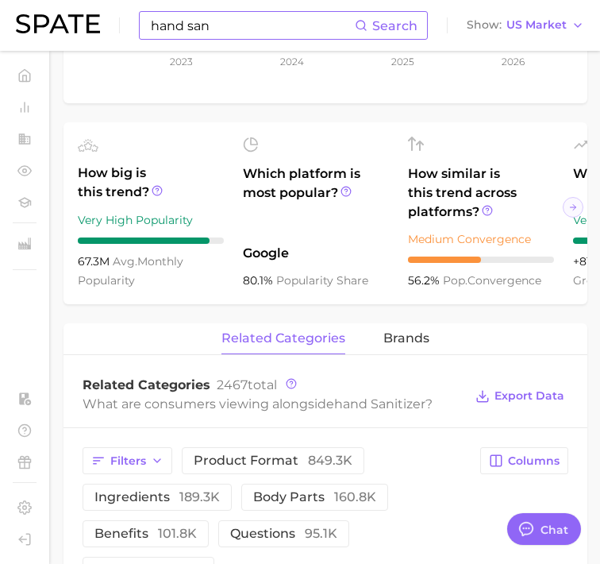
scroll to position [705, 0]
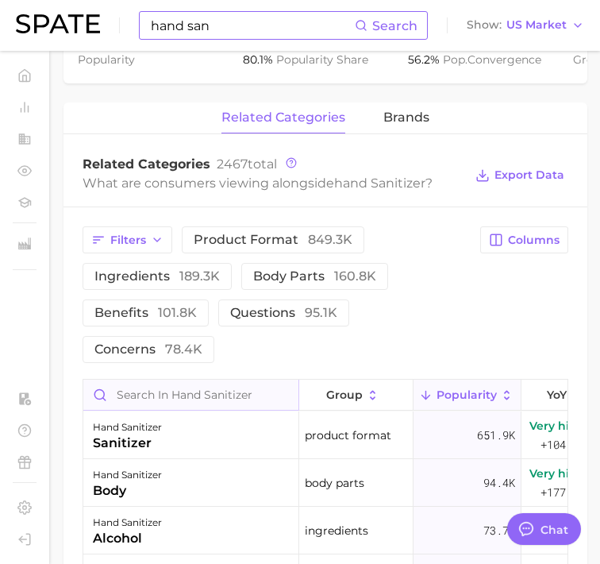
click at [257, 408] on input "Search in hand sanitizer" at bounding box center [190, 395] width 215 height 30
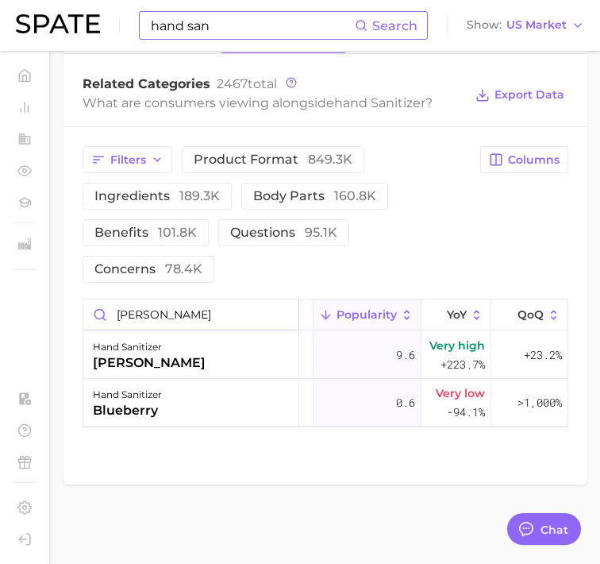
scroll to position [791, 0]
click at [211, 318] on input "[PERSON_NAME]" at bounding box center [190, 314] width 215 height 30
type input "b"
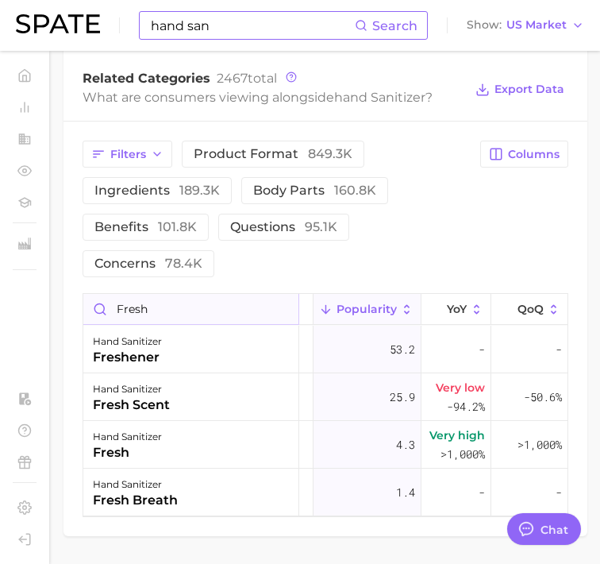
click at [171, 322] on input "fresh" at bounding box center [190, 309] width 215 height 30
type input "f"
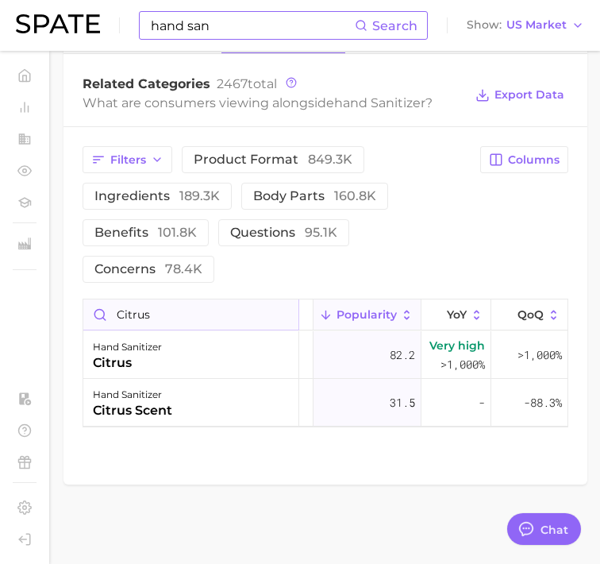
click at [213, 323] on input "citrus" at bounding box center [190, 314] width 215 height 30
type input "c"
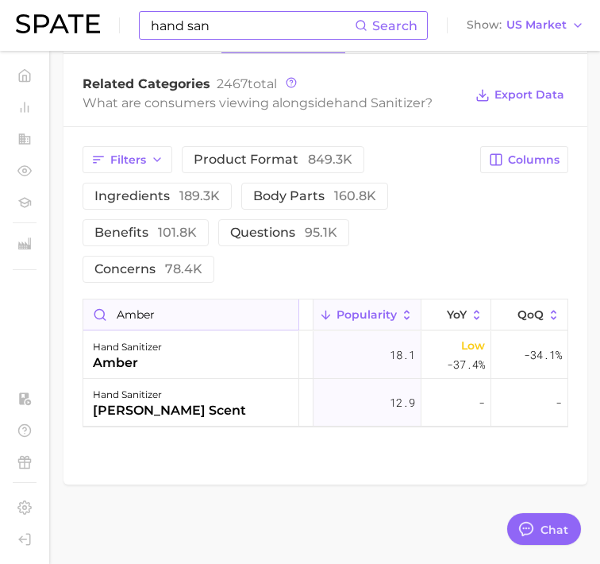
click at [211, 328] on input "amber" at bounding box center [190, 314] width 215 height 30
type input "a"
type input "m"
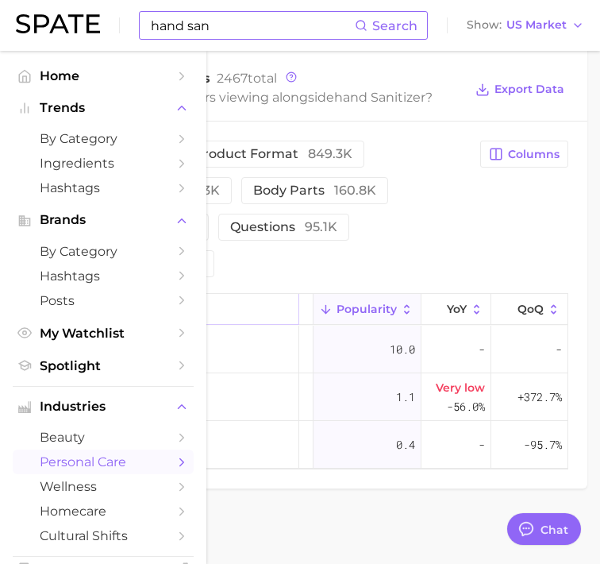
type input "fruit"
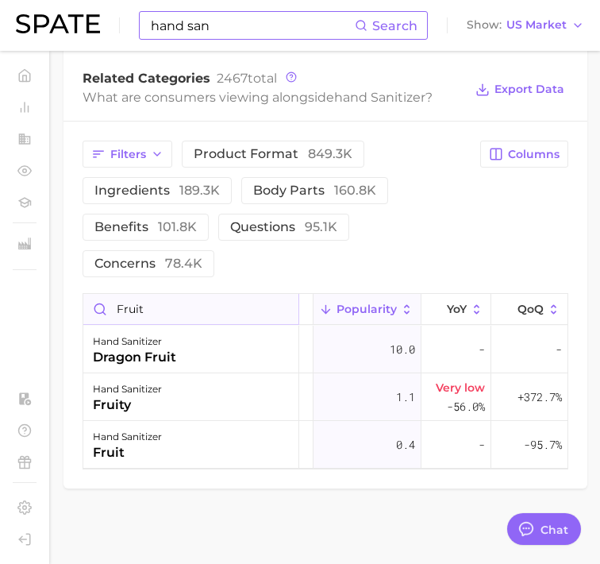
click at [202, 308] on input "fruit" at bounding box center [190, 309] width 215 height 30
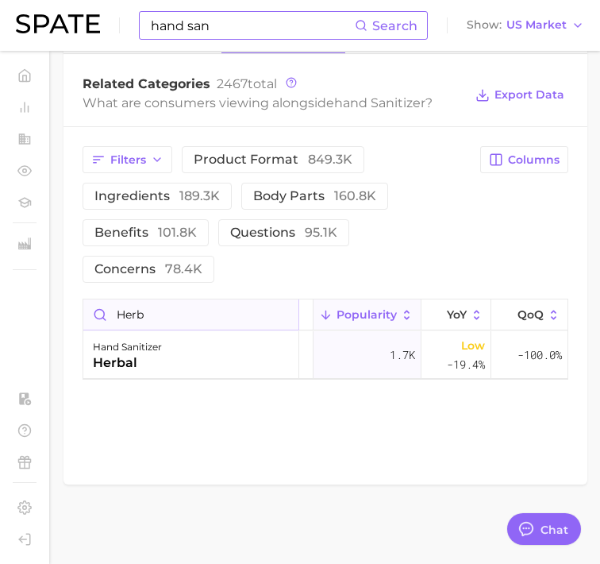
click at [180, 313] on input "herb" at bounding box center [190, 314] width 215 height 30
type input "h"
type input "g"
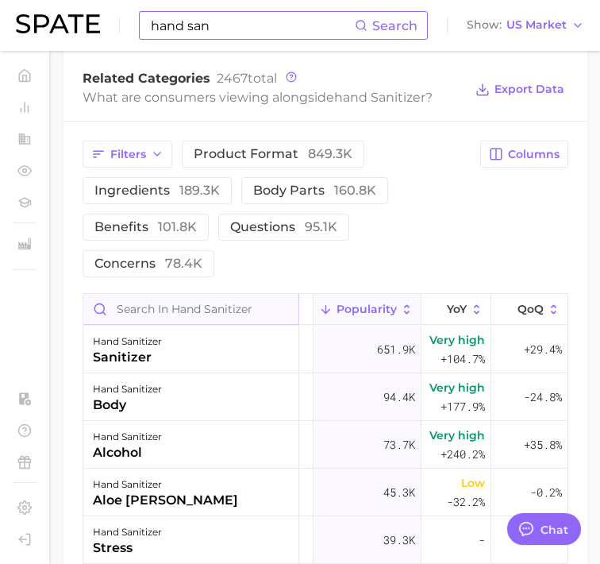
click at [221, 324] on input "Search in hand sanitizer" at bounding box center [190, 309] width 215 height 30
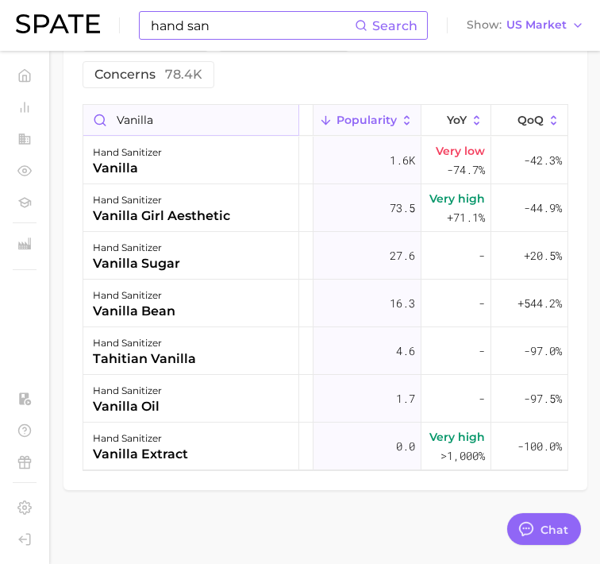
scroll to position [978, 0]
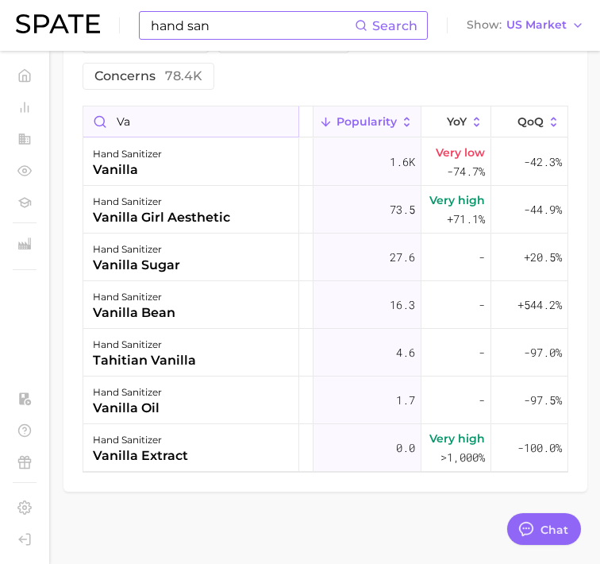
type input "V"
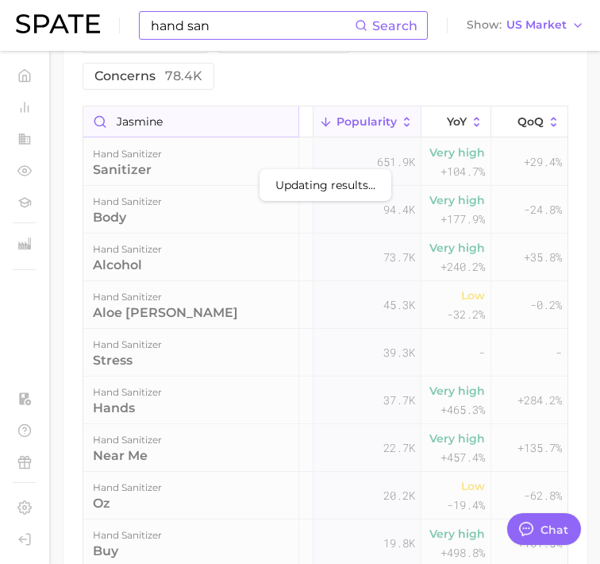
scroll to position [797, 0]
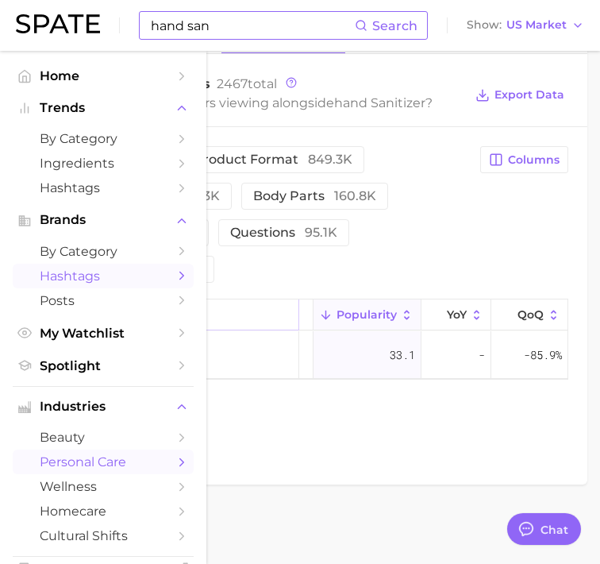
type input "jasmine"
